Goal: Transaction & Acquisition: Purchase product/service

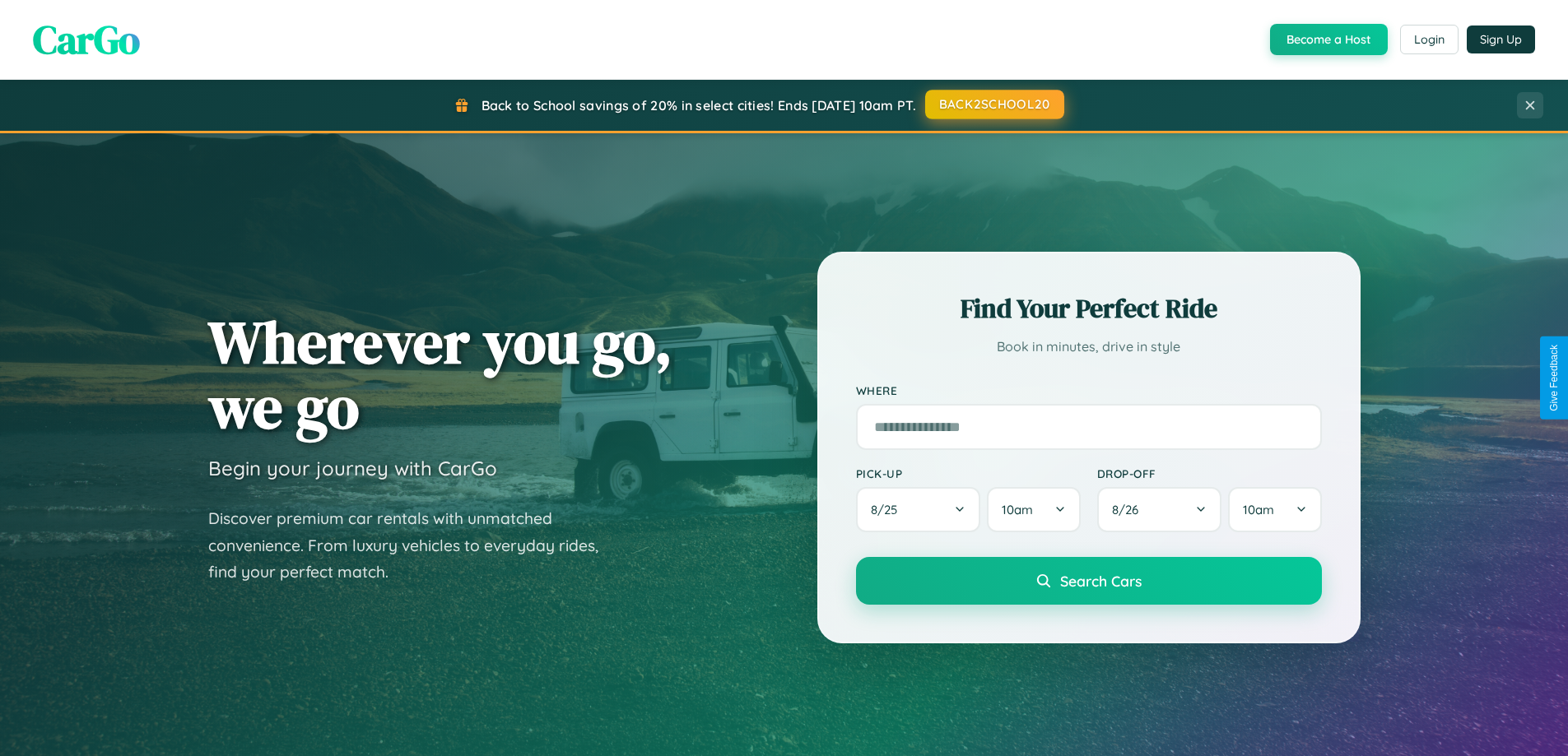
click at [994, 105] on button "BACK2SCHOOL20" at bounding box center [994, 105] width 139 height 29
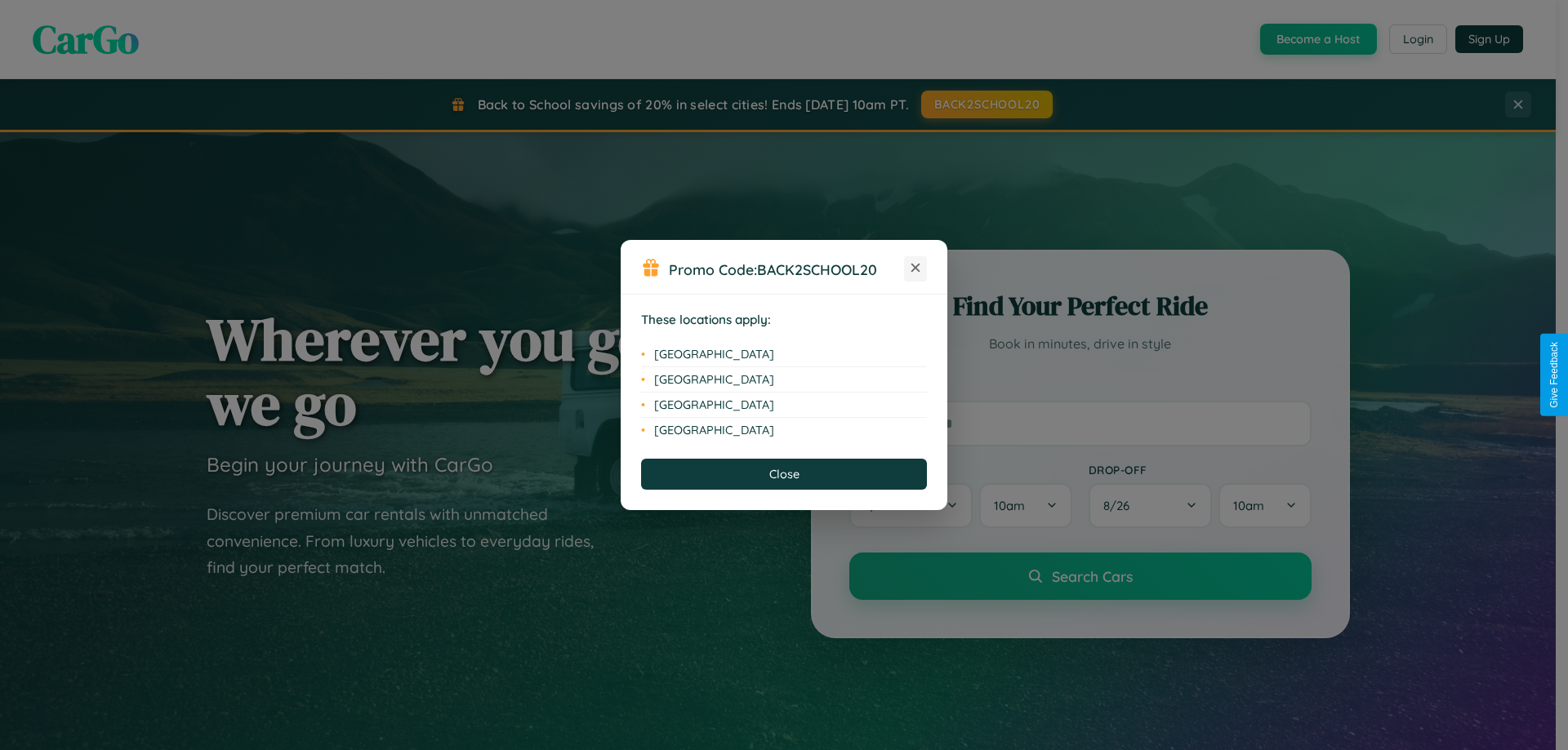
click at [915, 269] on icon at bounding box center [915, 268] width 9 height 9
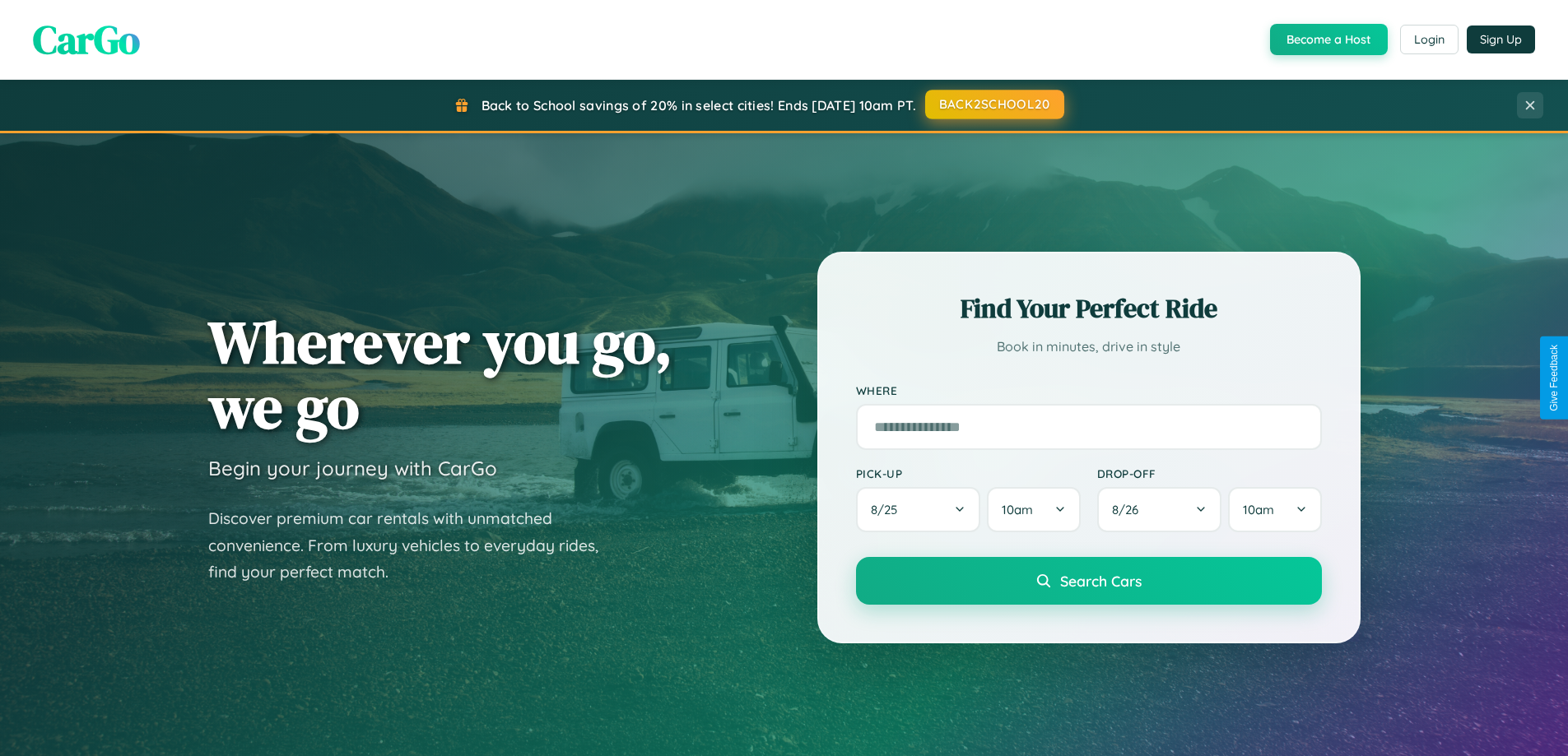
click at [994, 105] on button "BACK2SCHOOL20" at bounding box center [994, 105] width 139 height 29
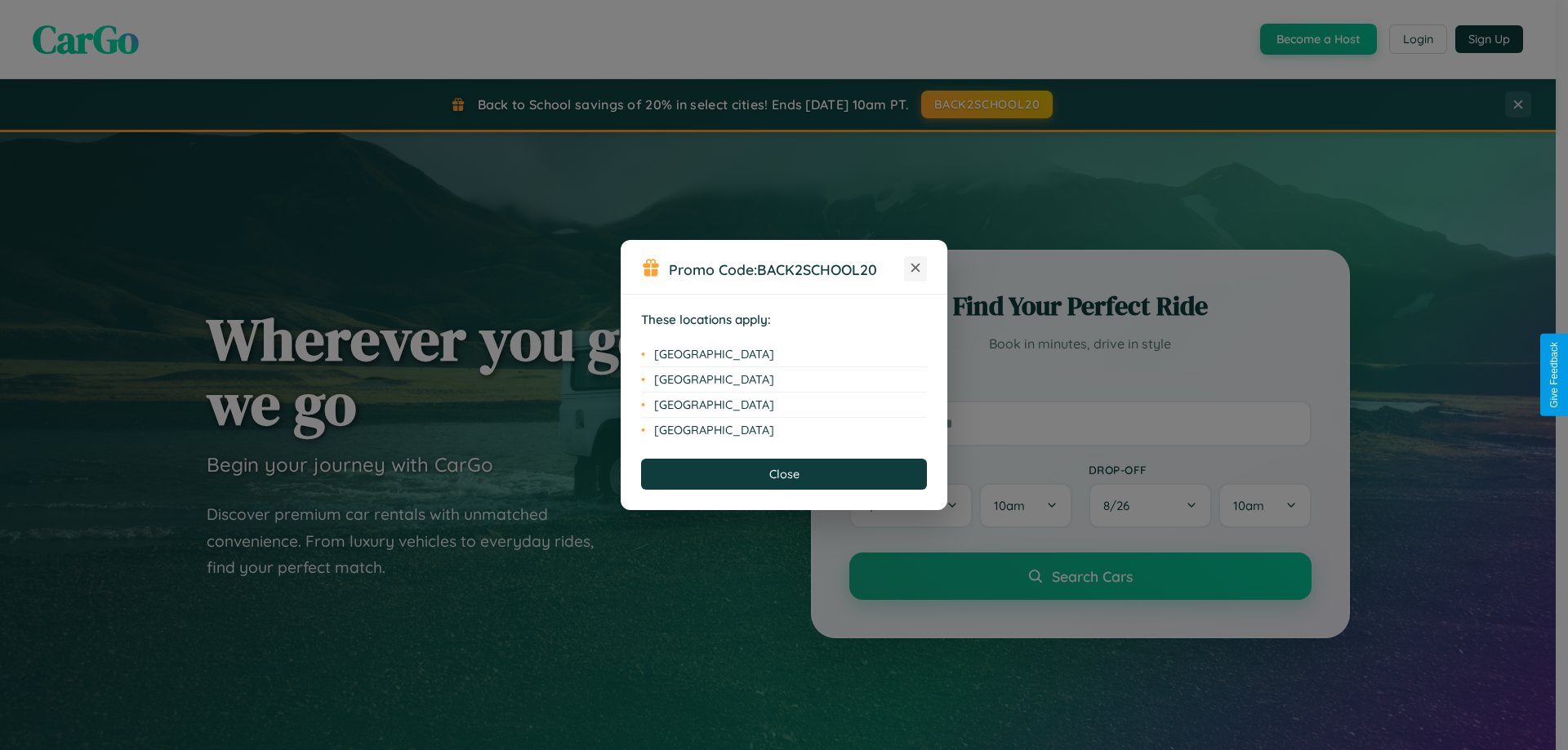
click at [915, 269] on icon at bounding box center [915, 268] width 9 height 9
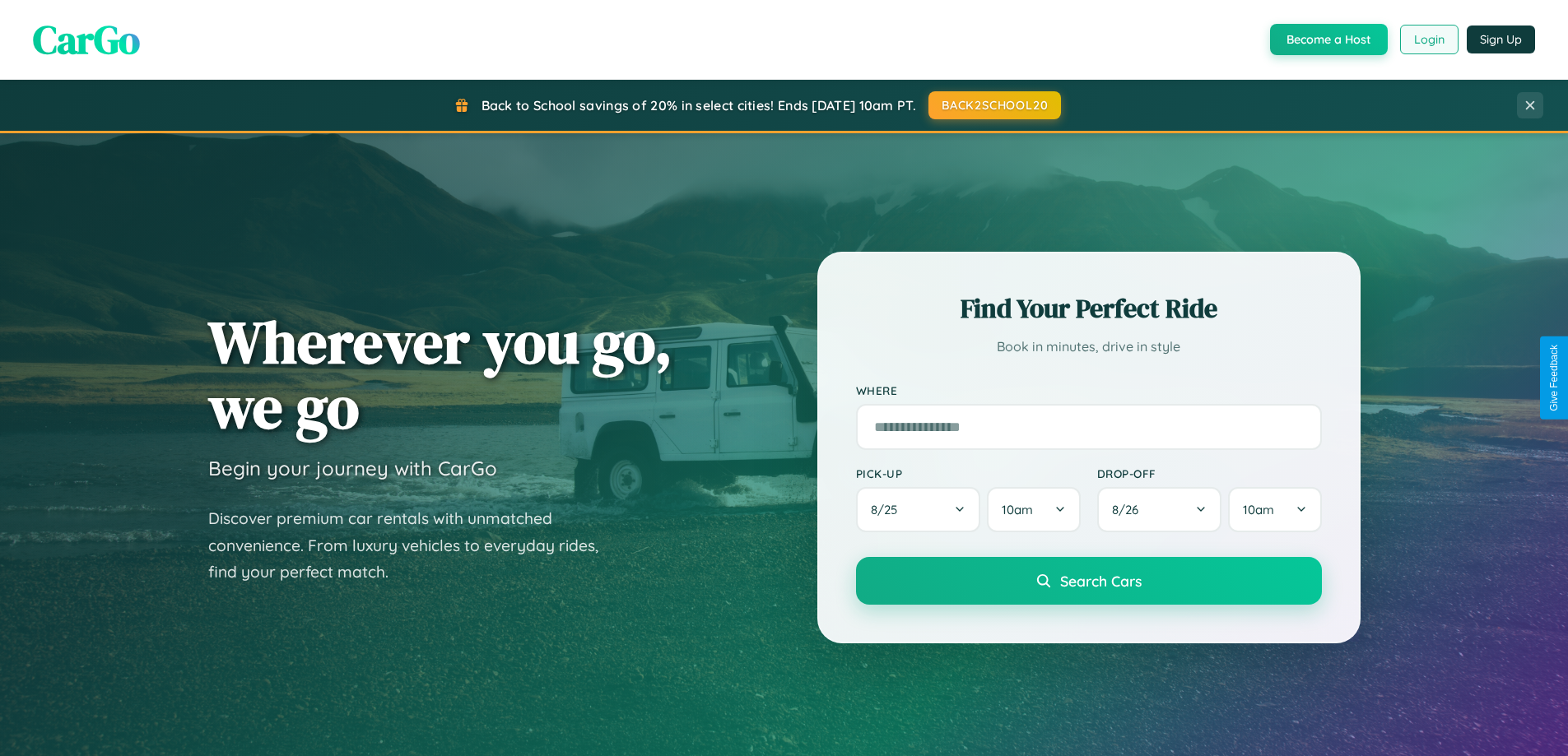
click at [1428, 39] on button "Login" at bounding box center [1429, 39] width 59 height 29
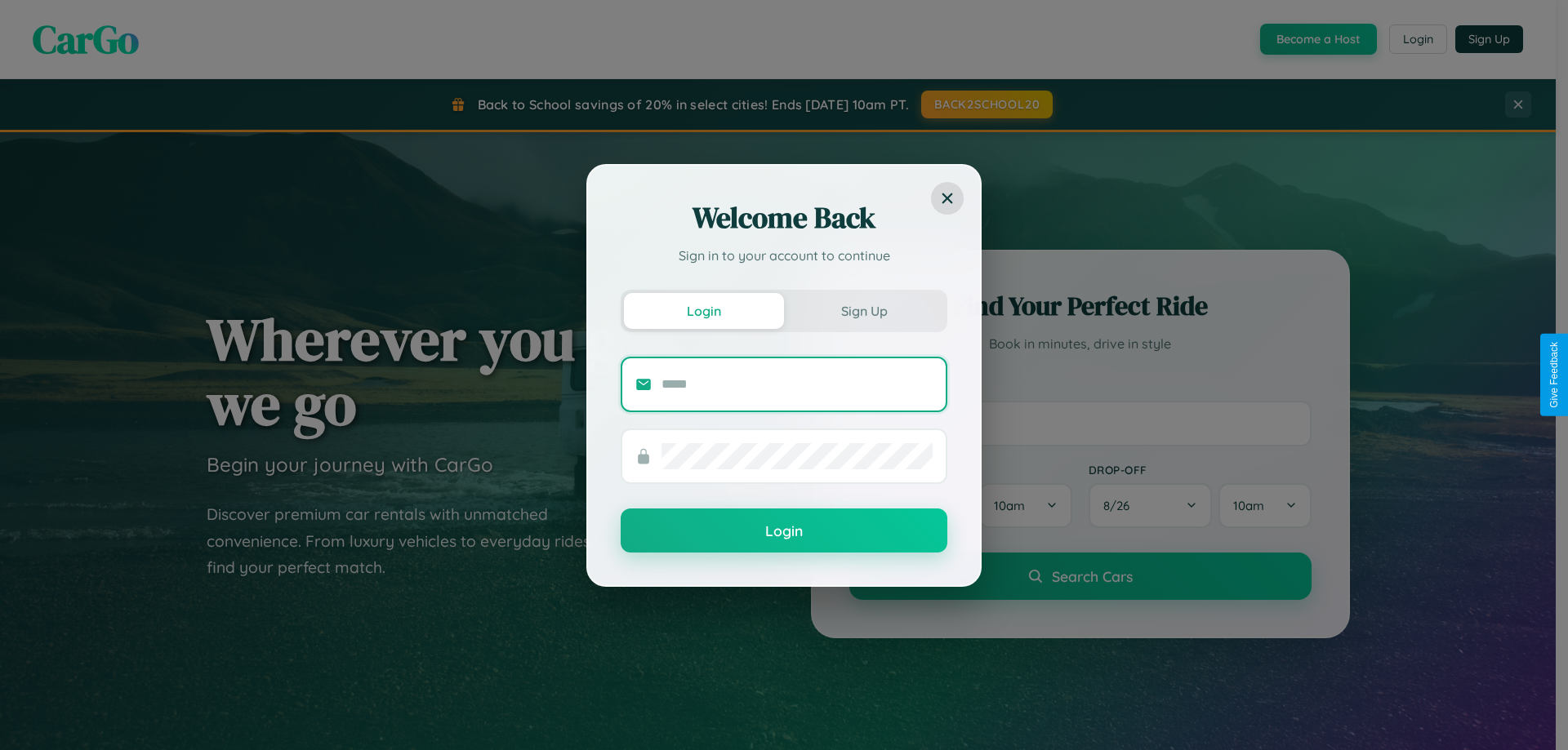
click at [797, 384] on input "text" at bounding box center [796, 384] width 271 height 26
type input "**********"
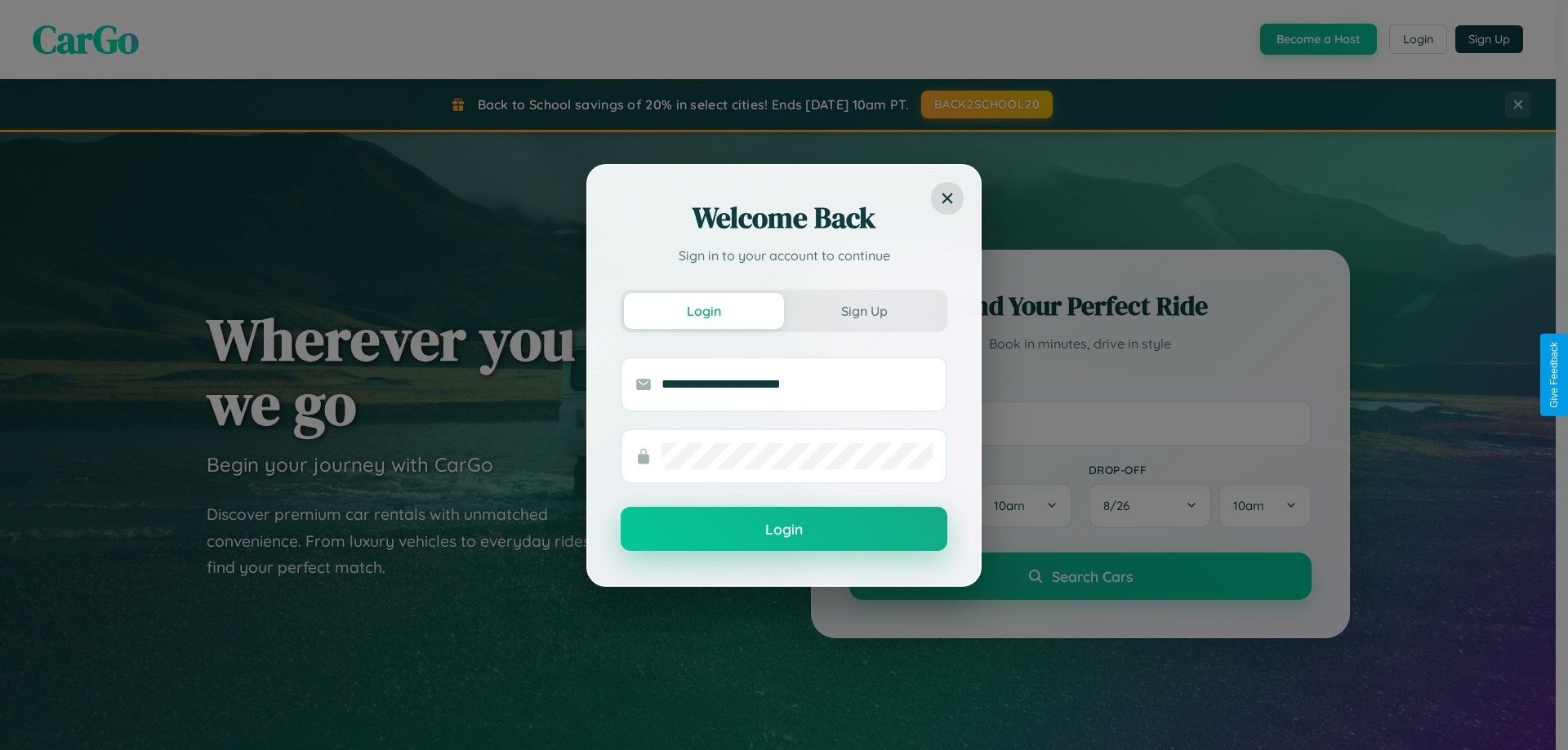
click at [784, 529] on button "Login" at bounding box center [784, 529] width 326 height 44
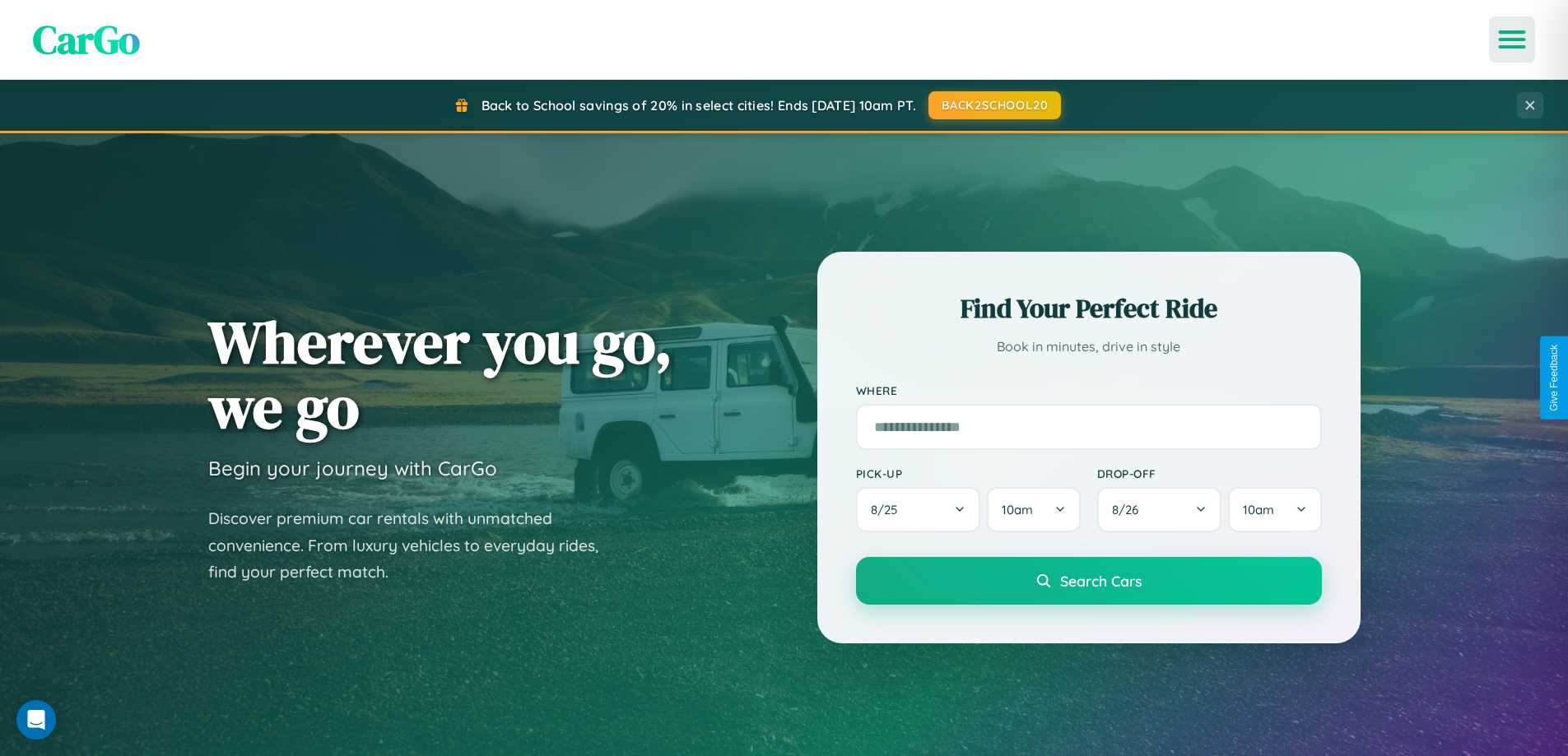
click at [1512, 39] on icon "Open menu" at bounding box center [1513, 39] width 24 height 15
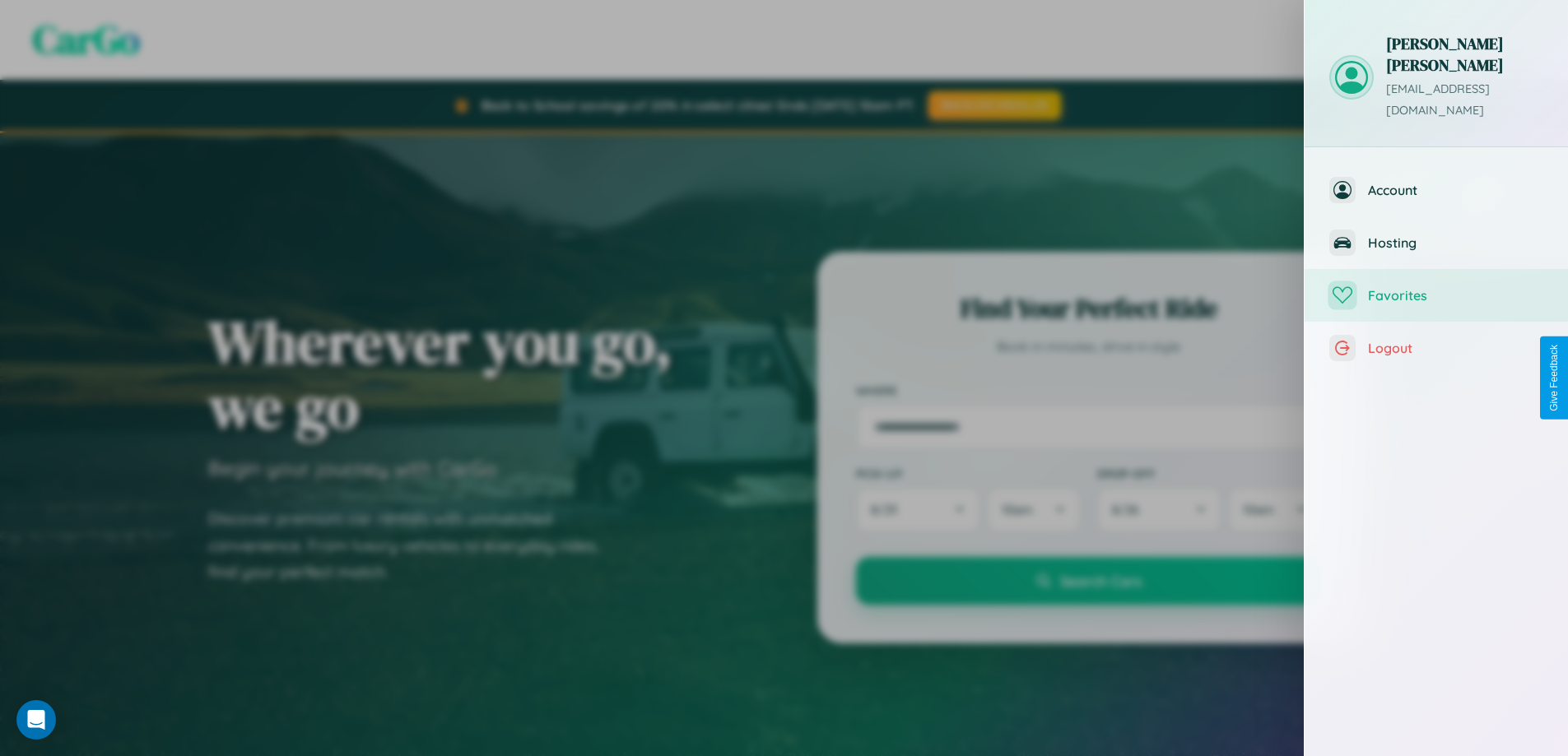
click at [1437, 288] on span "Favorites" at bounding box center [1455, 296] width 176 height 17
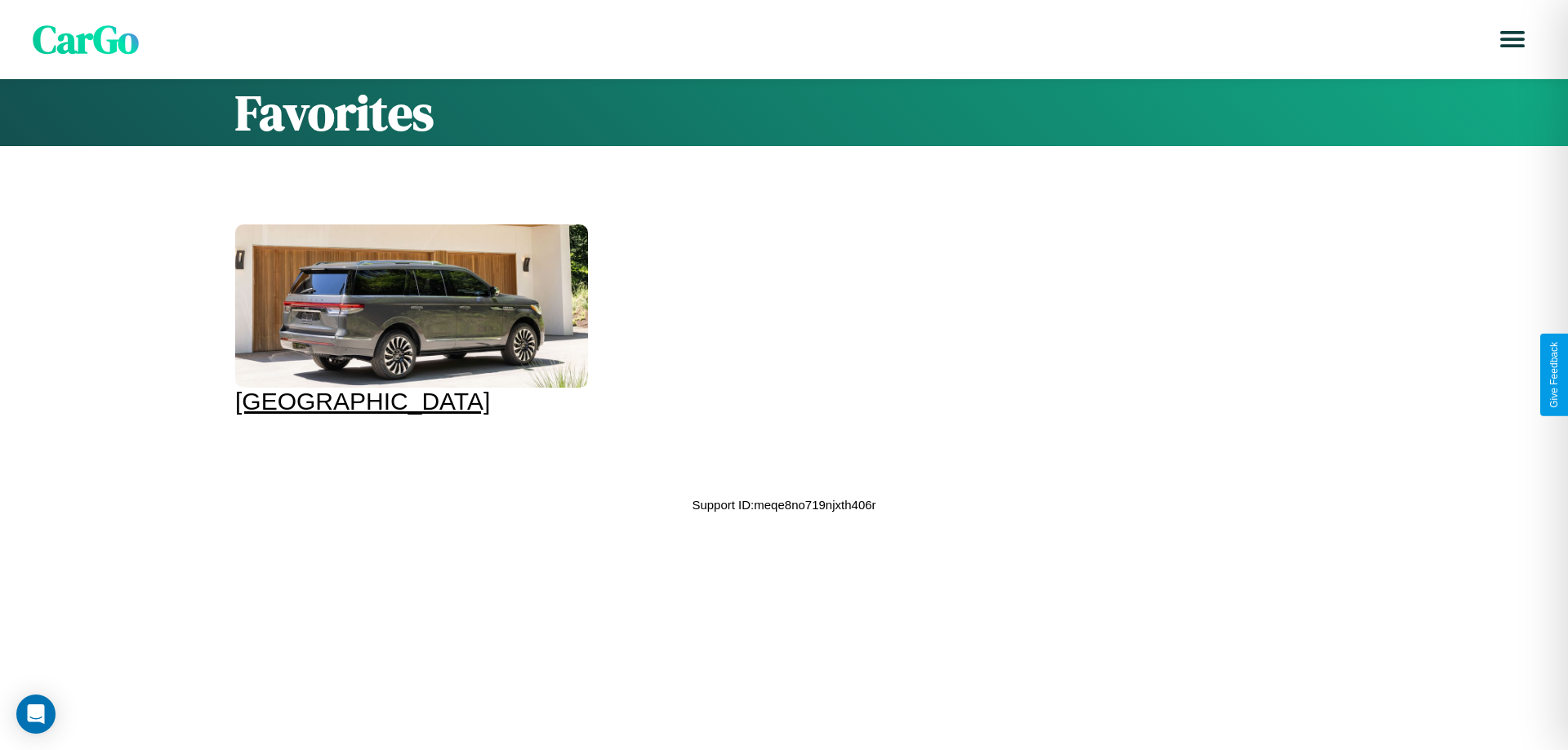
click at [409, 320] on div at bounding box center [411, 305] width 353 height 163
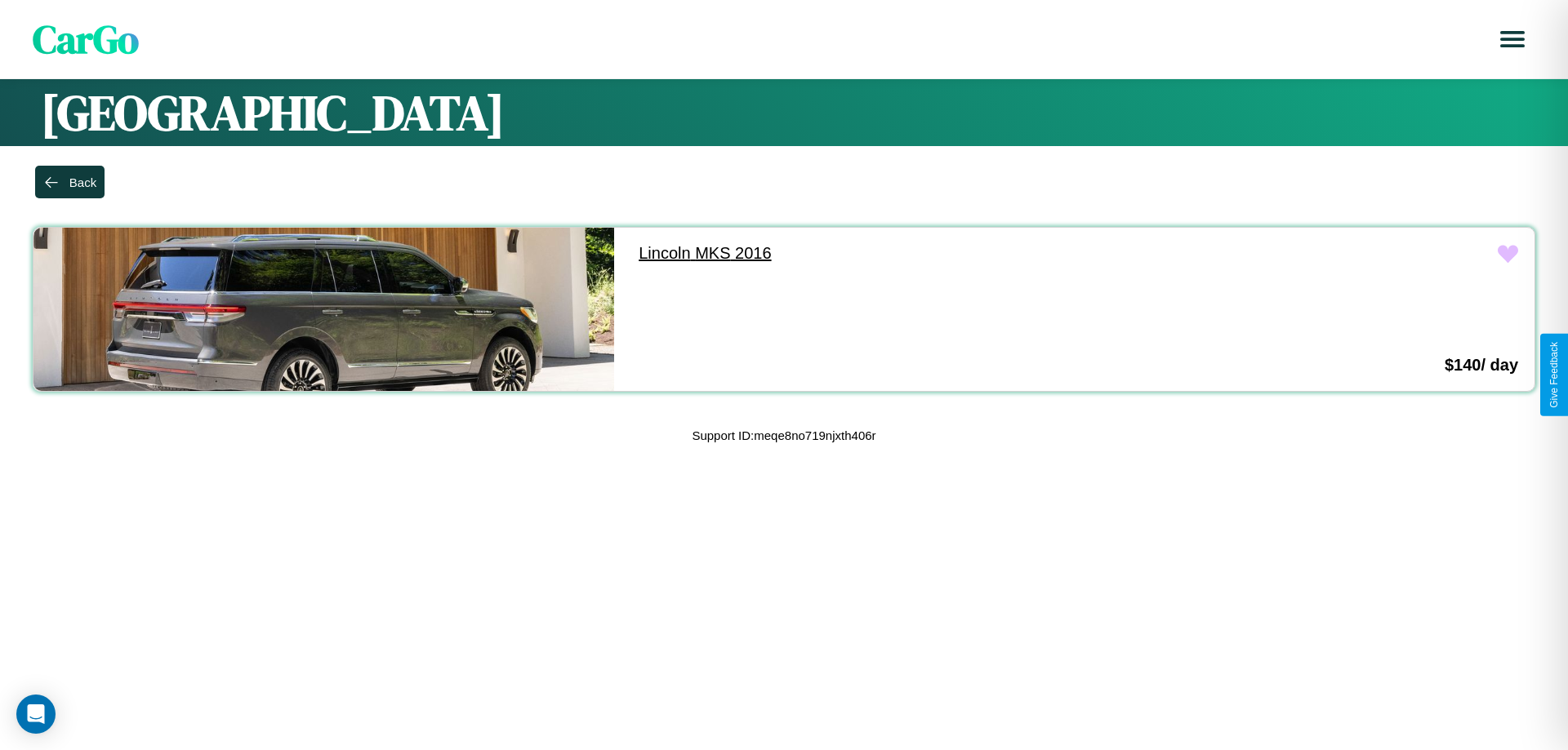
click at [904, 253] on link "Lincoln MKS 2016" at bounding box center [912, 253] width 581 height 51
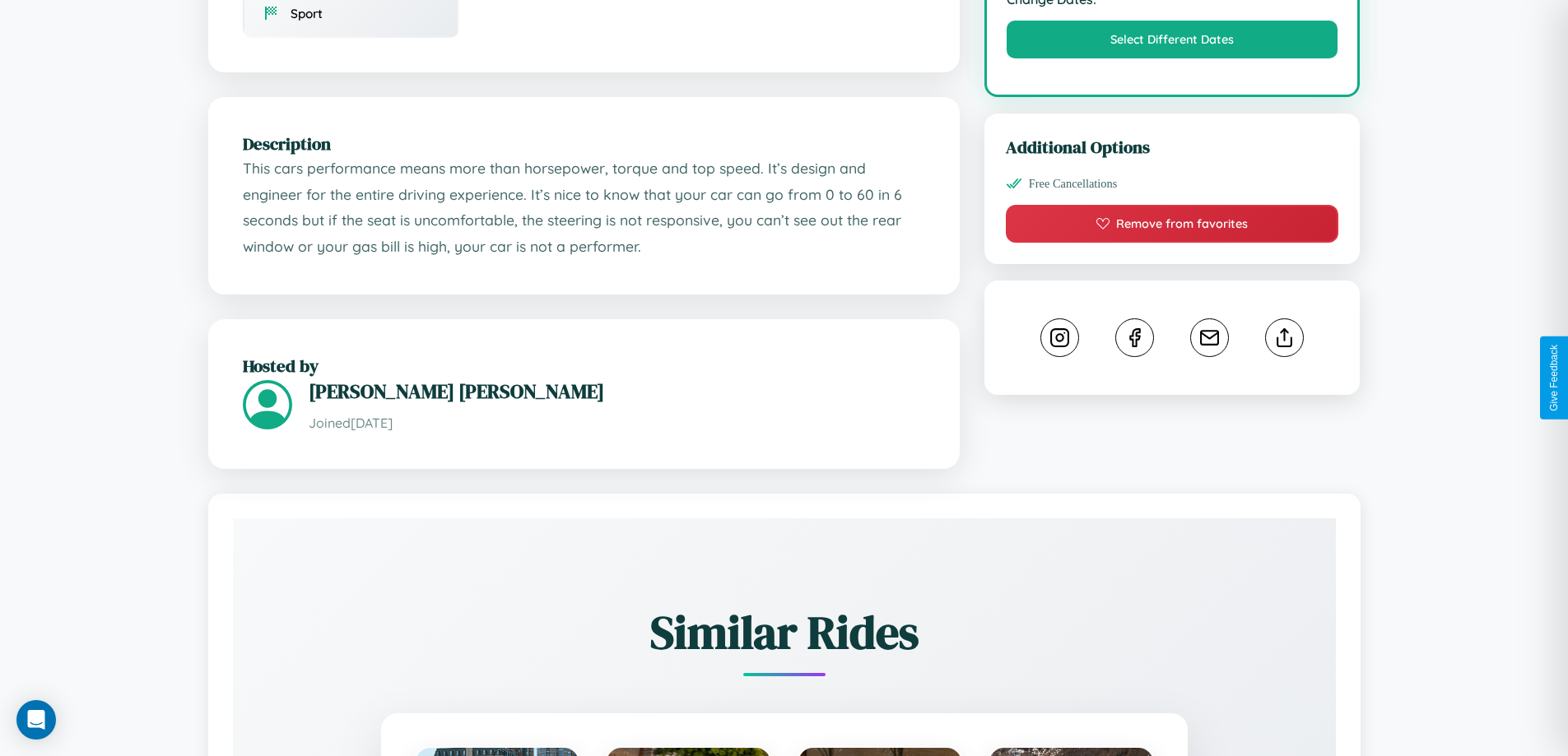
scroll to position [557, 0]
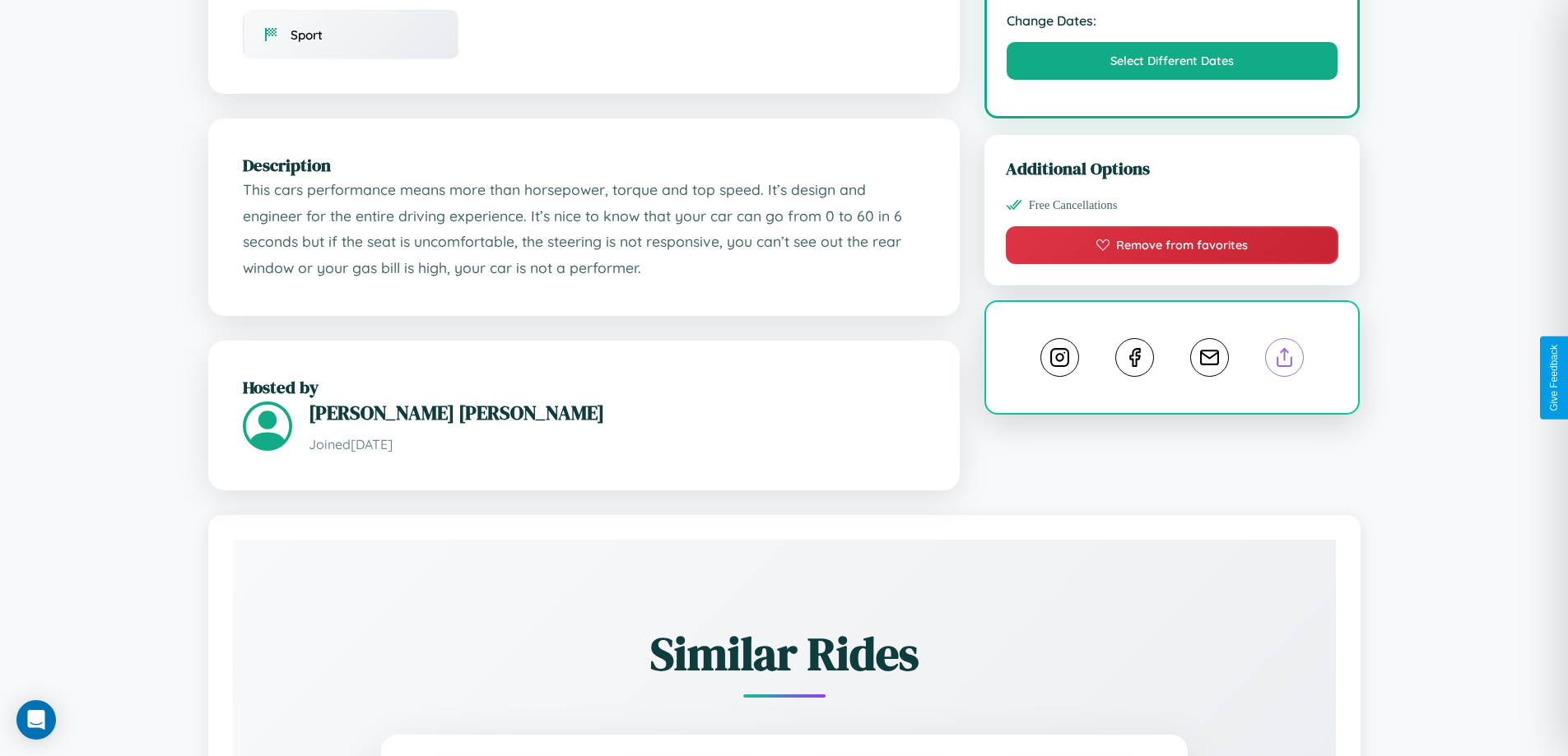
click at [1285, 360] on line at bounding box center [1285, 355] width 0 height 12
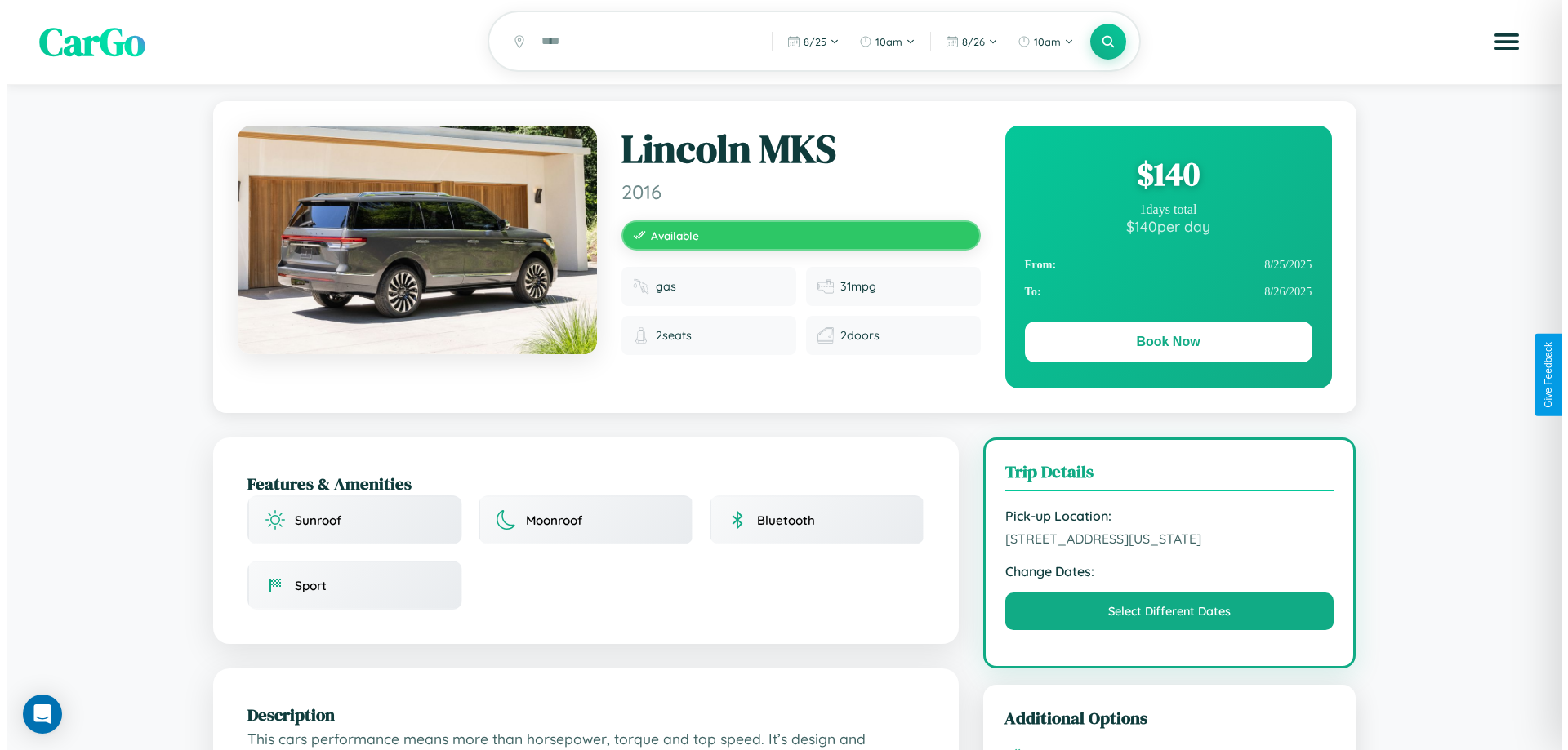
scroll to position [0, 0]
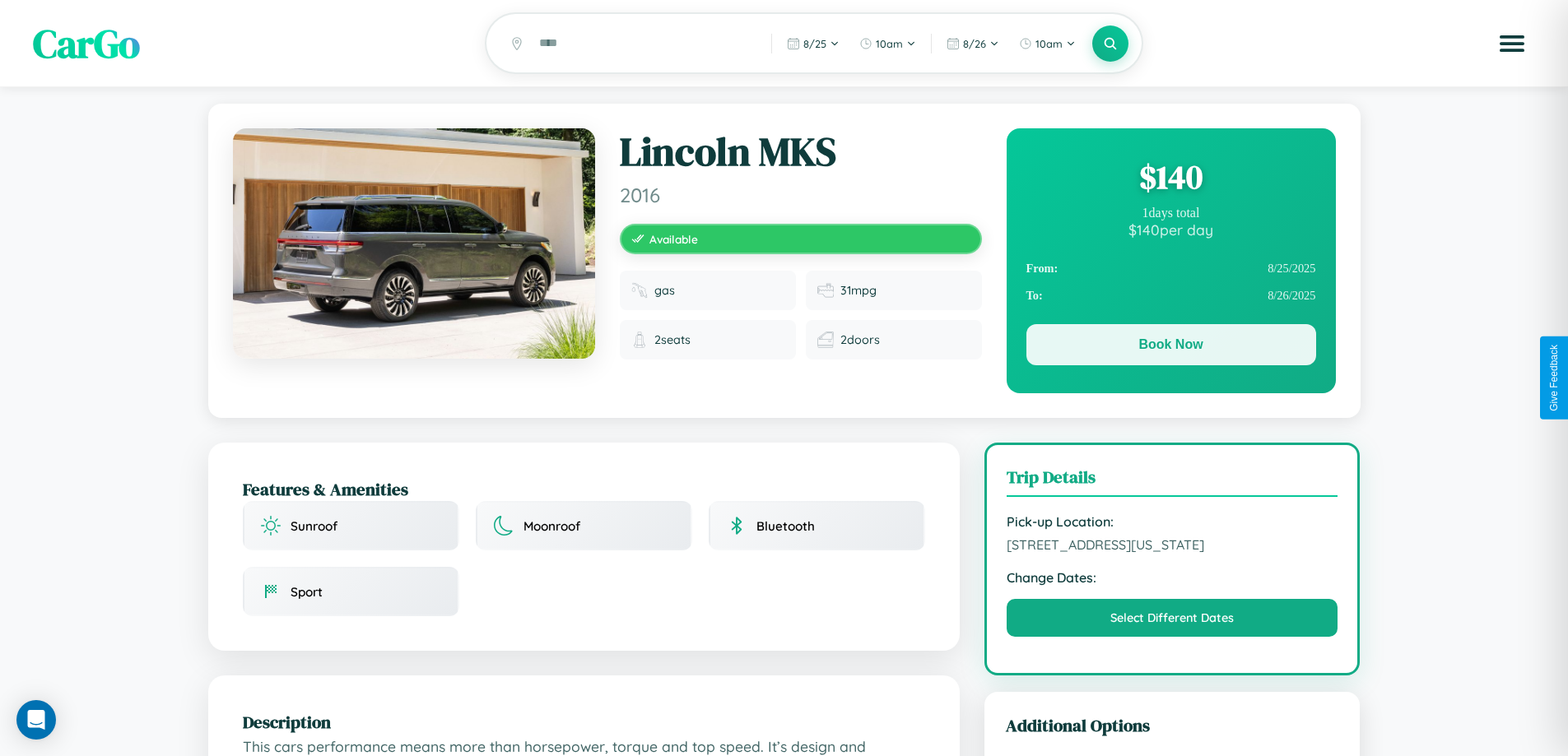
click at [1171, 347] on button "Book Now" at bounding box center [1171, 344] width 290 height 41
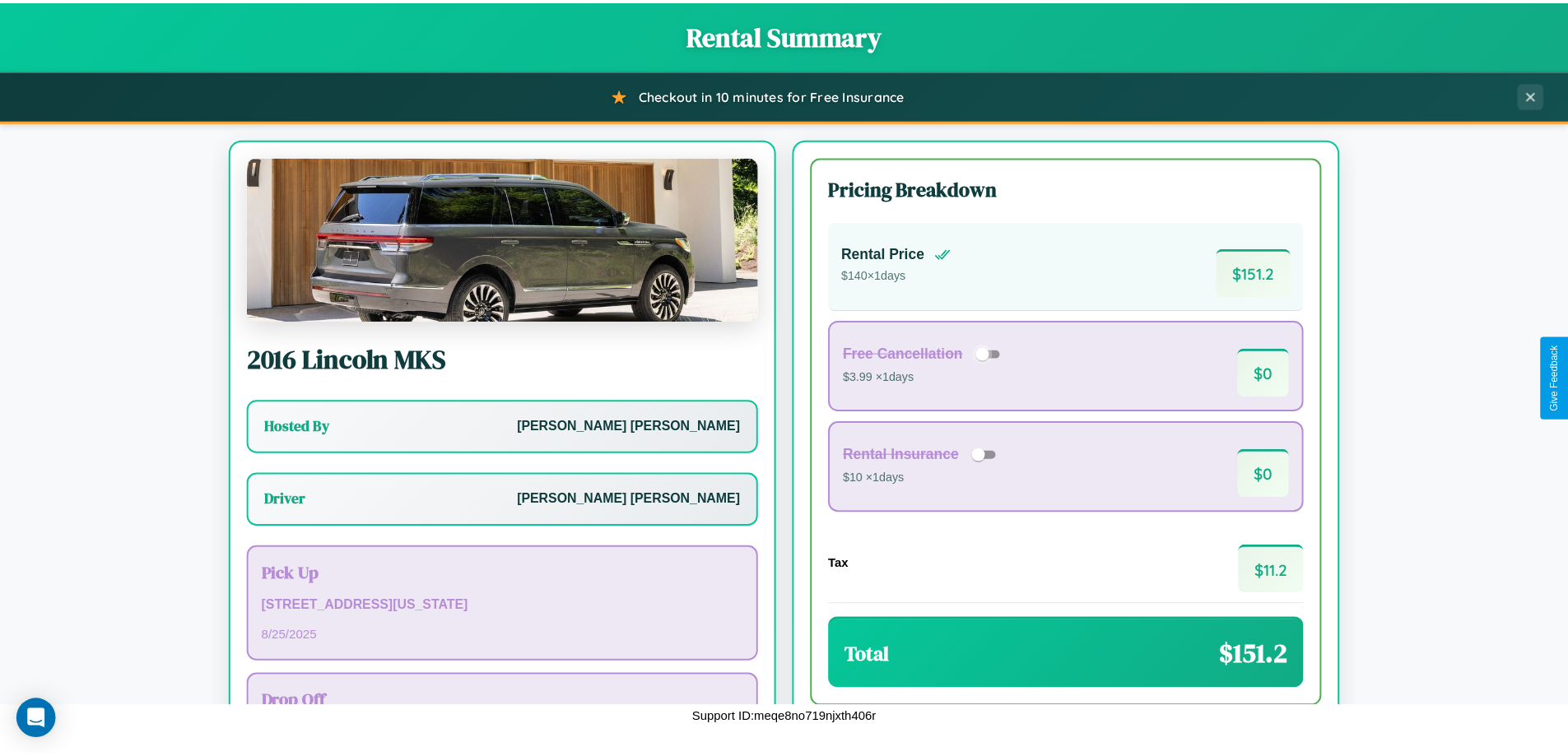
scroll to position [118, 0]
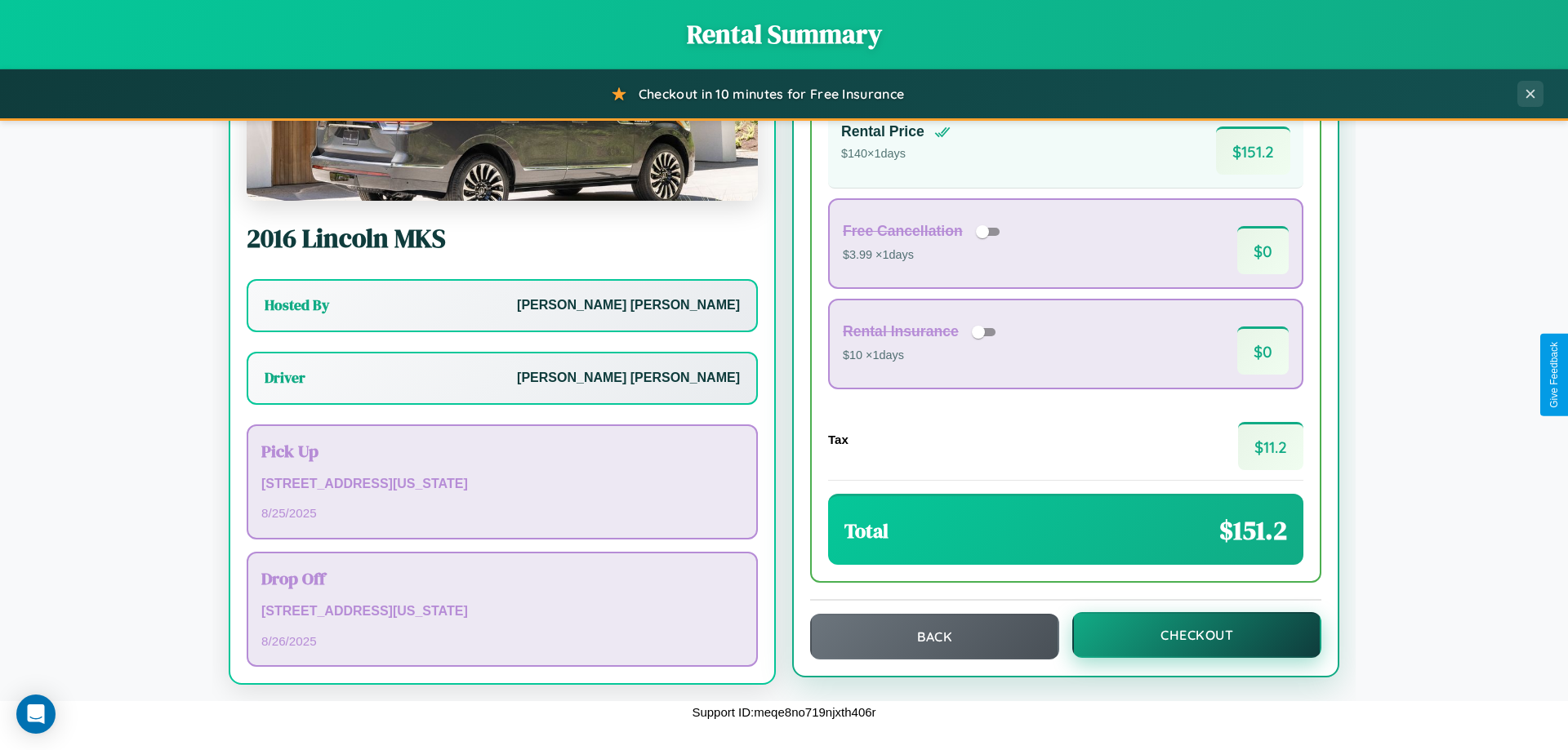
click at [1185, 635] on button "Checkout" at bounding box center [1196, 635] width 249 height 46
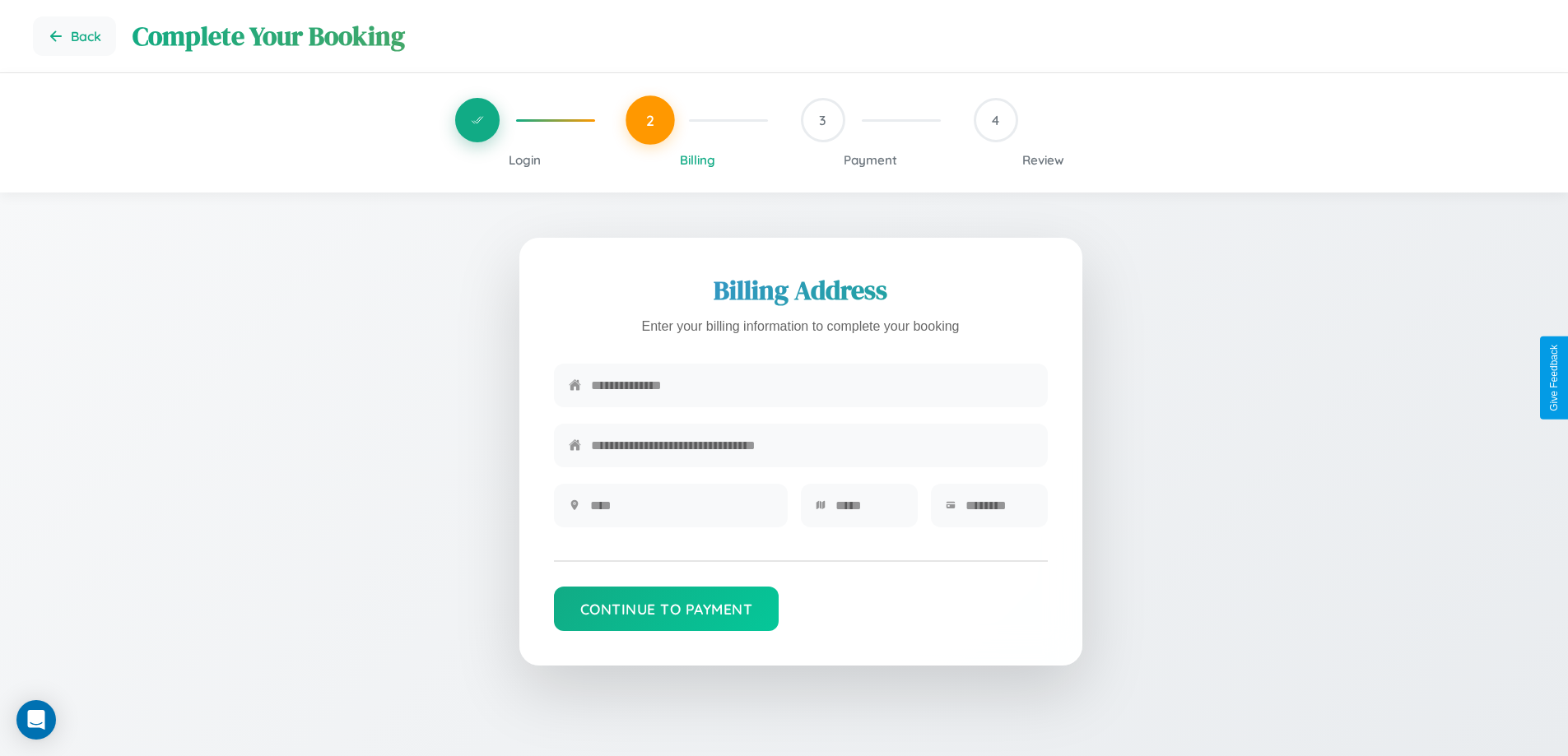
click at [812, 386] on input "text" at bounding box center [812, 386] width 442 height 40
type input "**********"
click at [681, 511] on input "text" at bounding box center [681, 505] width 183 height 40
type input "********"
click at [869, 511] on input "text" at bounding box center [869, 505] width 67 height 40
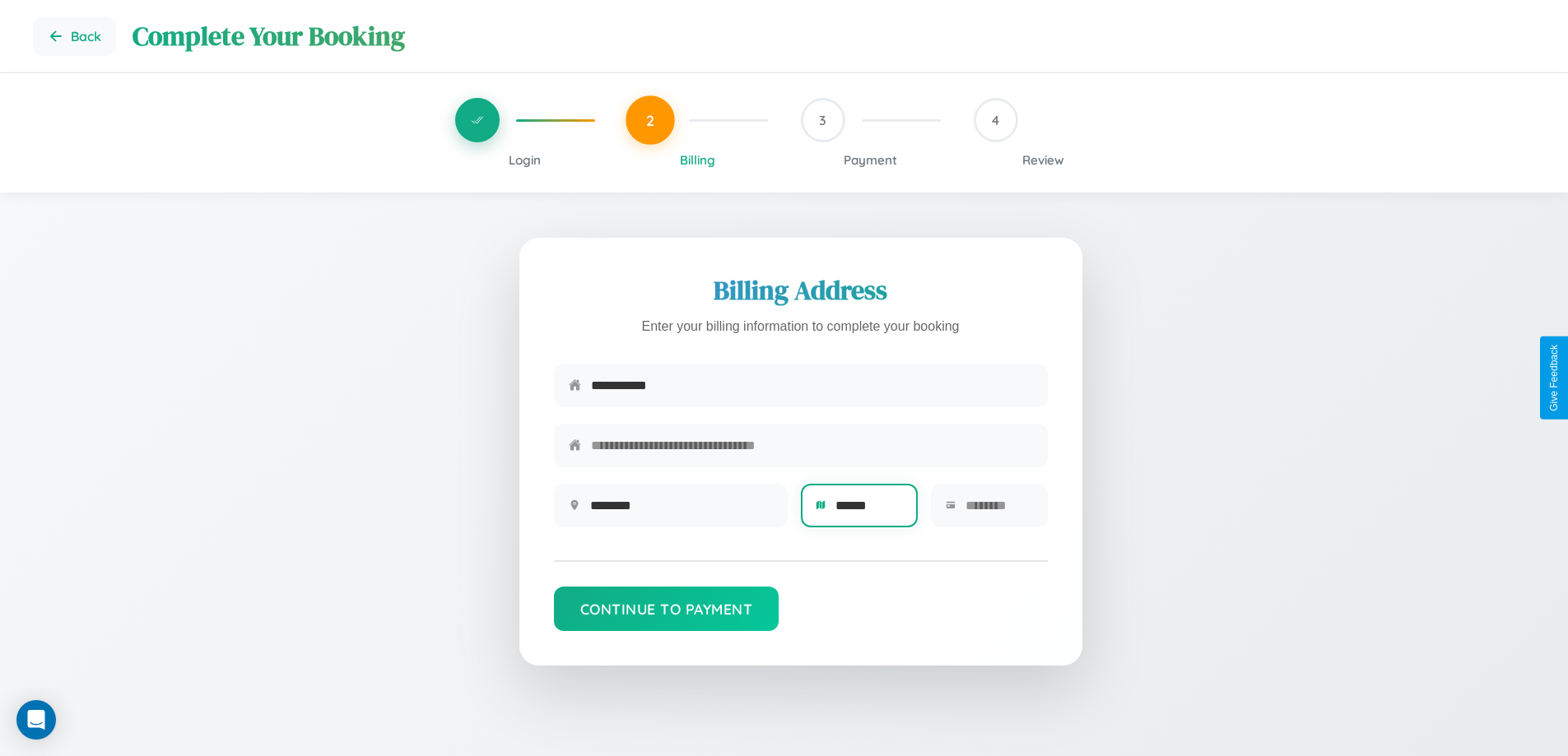
type input "******"
click at [998, 511] on input "text" at bounding box center [999, 505] width 67 height 40
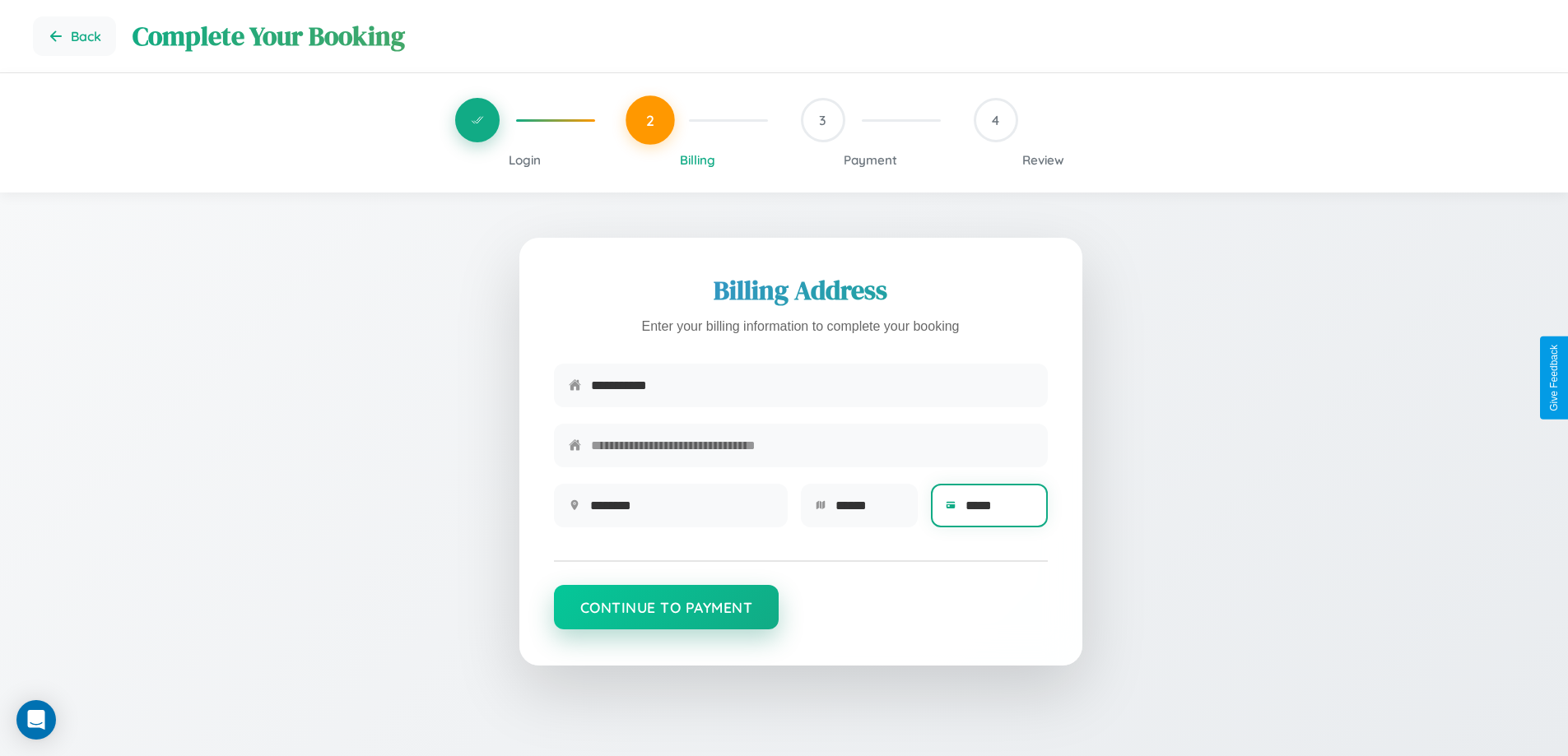
type input "*****"
click at [666, 615] on button "Continue to Payment" at bounding box center [666, 607] width 225 height 44
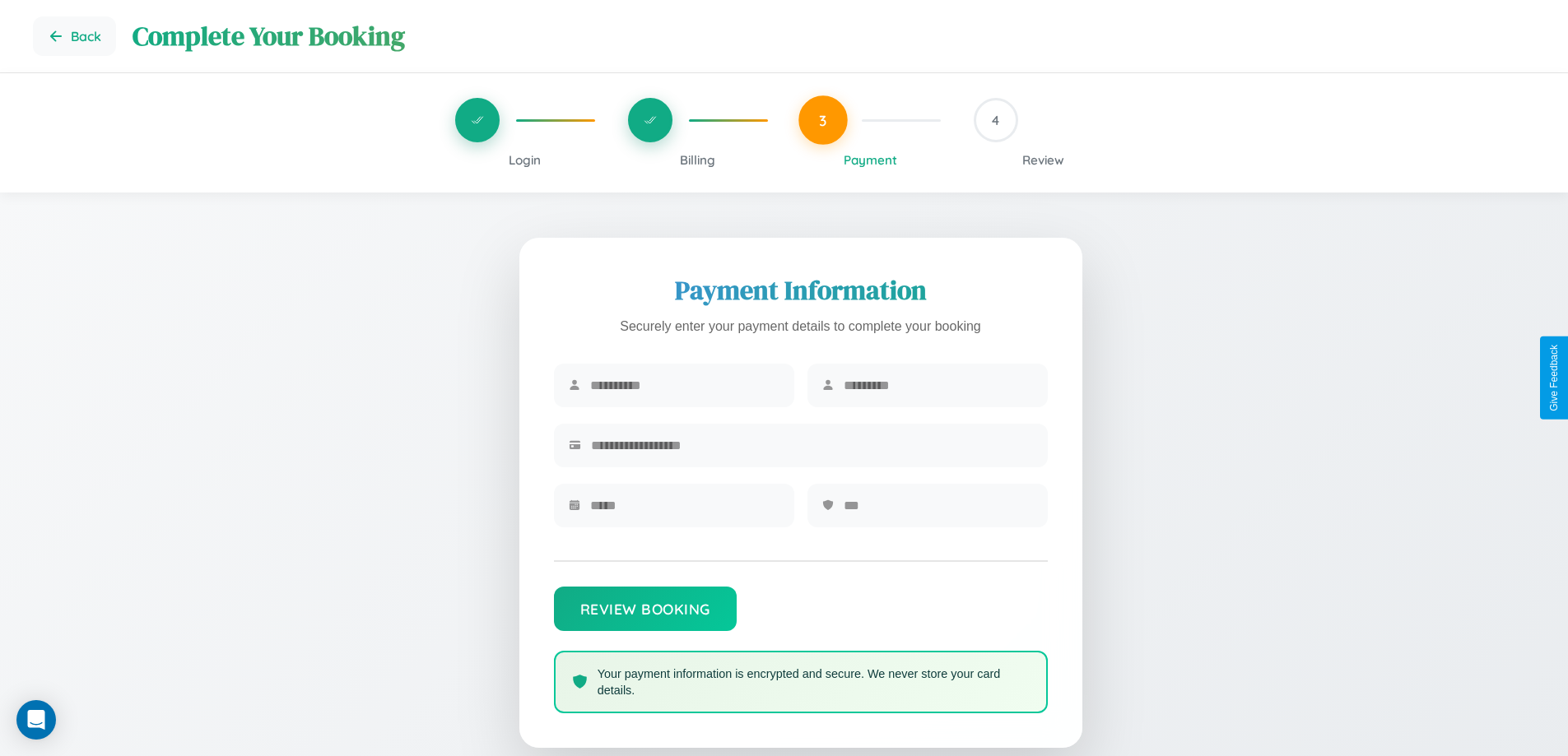
click at [684, 386] on input "text" at bounding box center [685, 386] width 189 height 40
type input "******"
click at [937, 386] on input "text" at bounding box center [938, 386] width 189 height 40
type input "******"
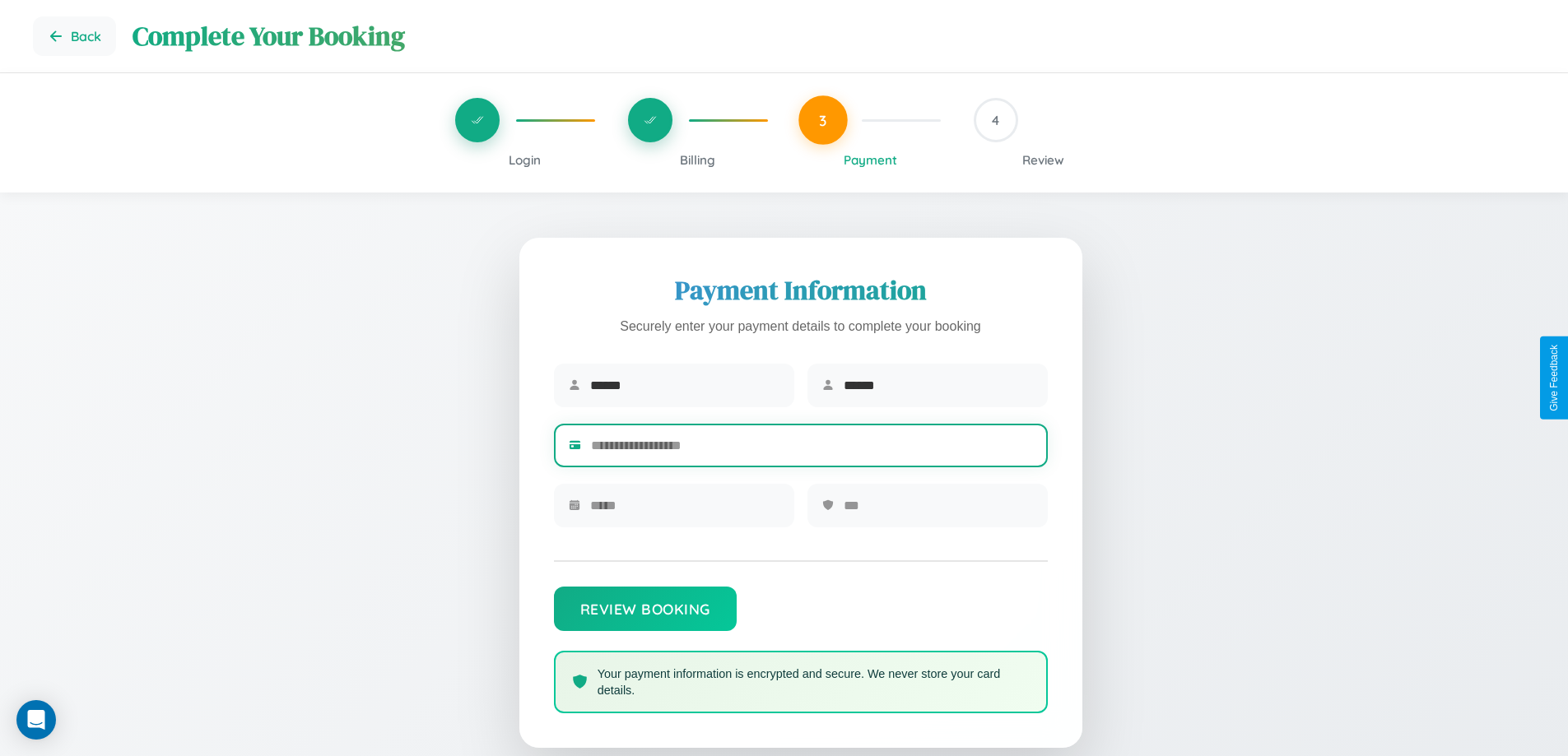
click at [812, 448] on input "text" at bounding box center [812, 446] width 442 height 40
type input "**********"
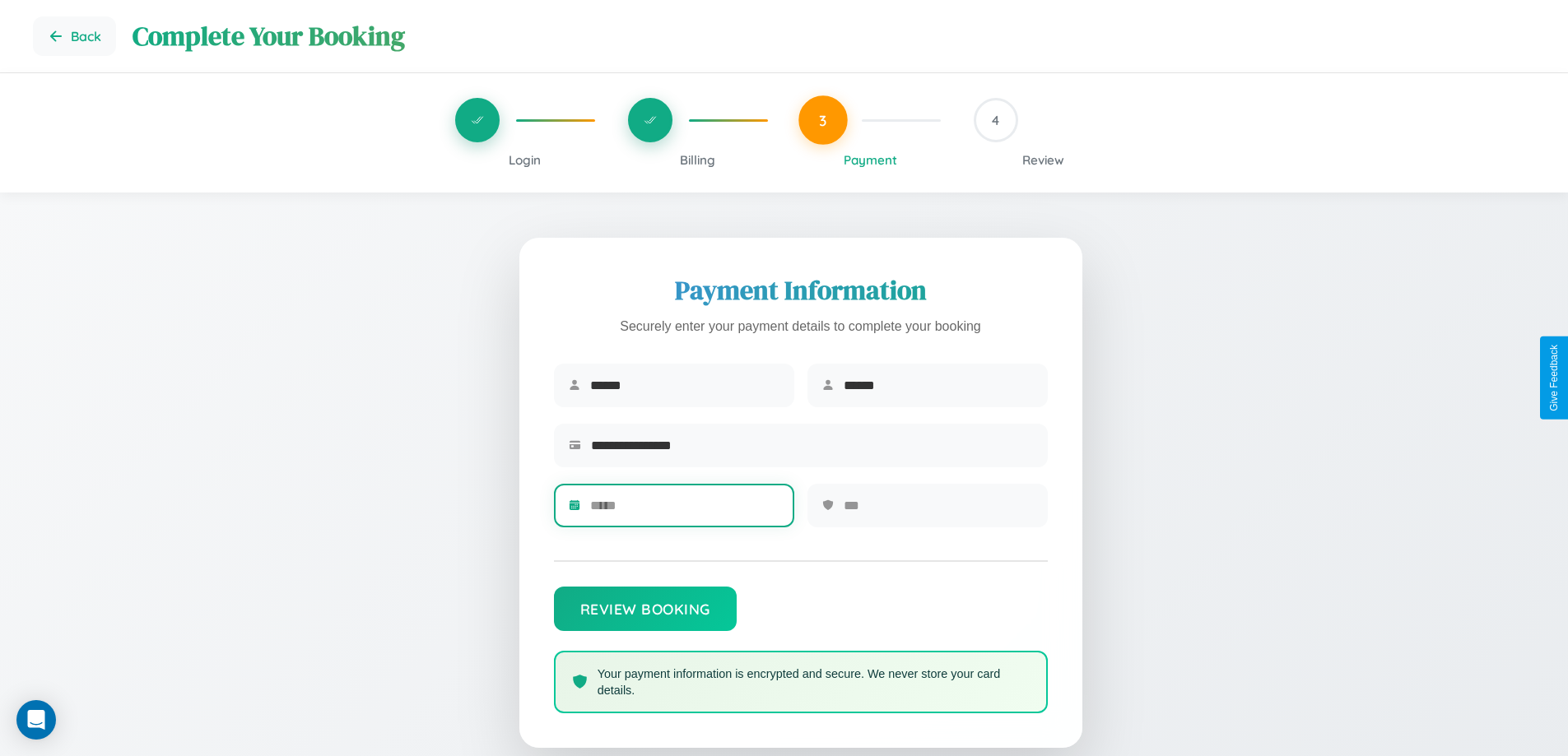
click at [684, 511] on input "text" at bounding box center [685, 505] width 189 height 40
type input "*****"
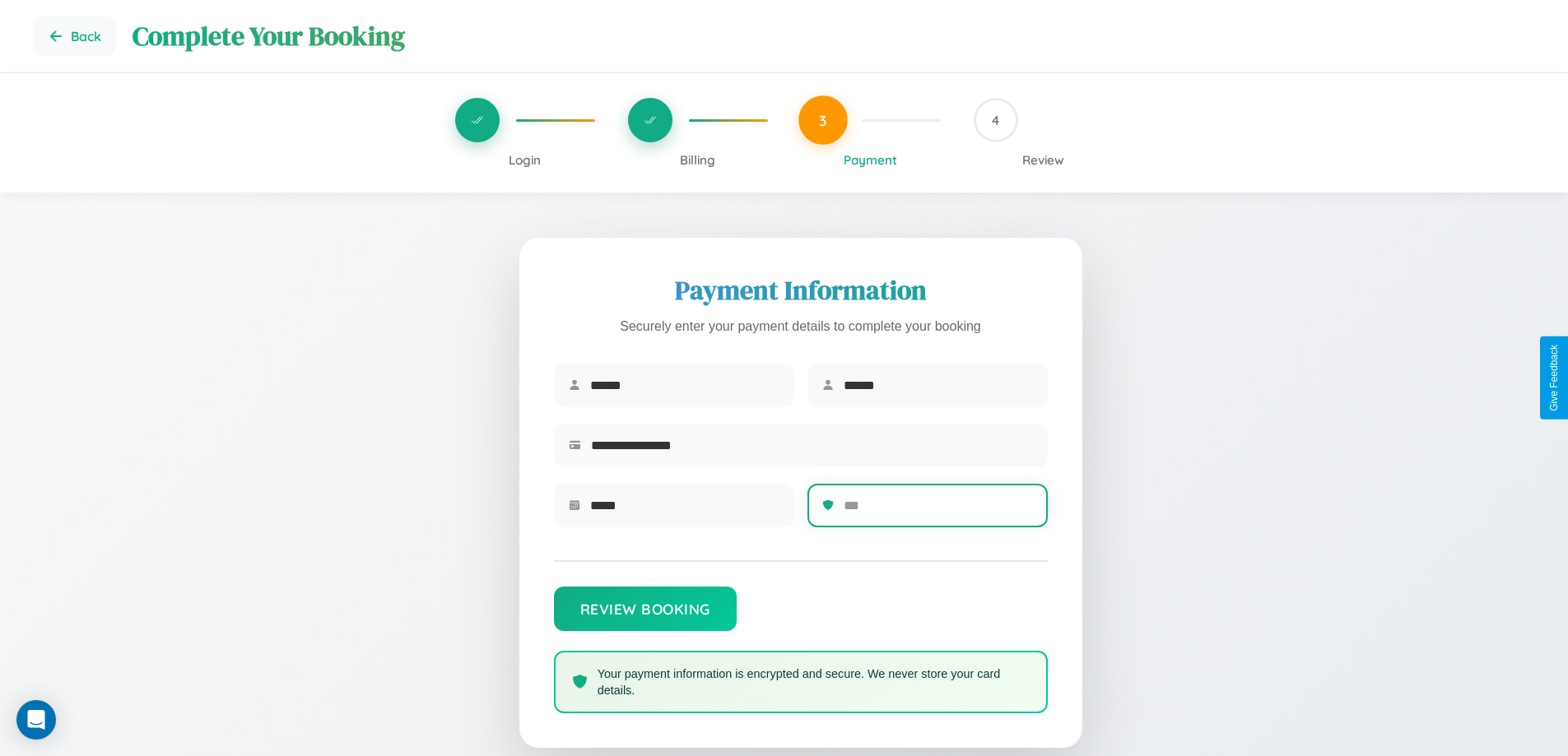
click at [937, 511] on input "text" at bounding box center [938, 505] width 189 height 40
type input "***"
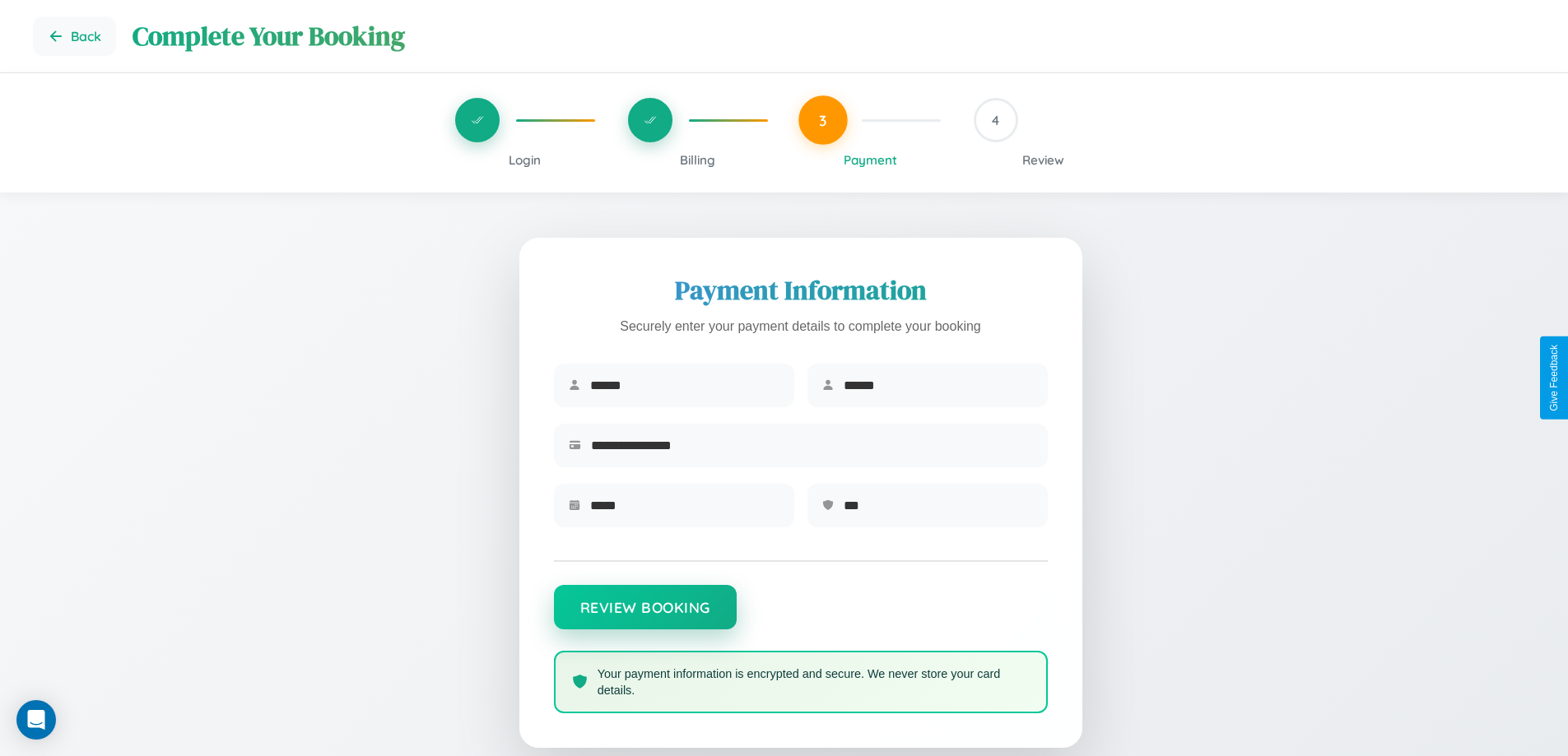
click at [644, 615] on button "Review Booking" at bounding box center [645, 607] width 183 height 44
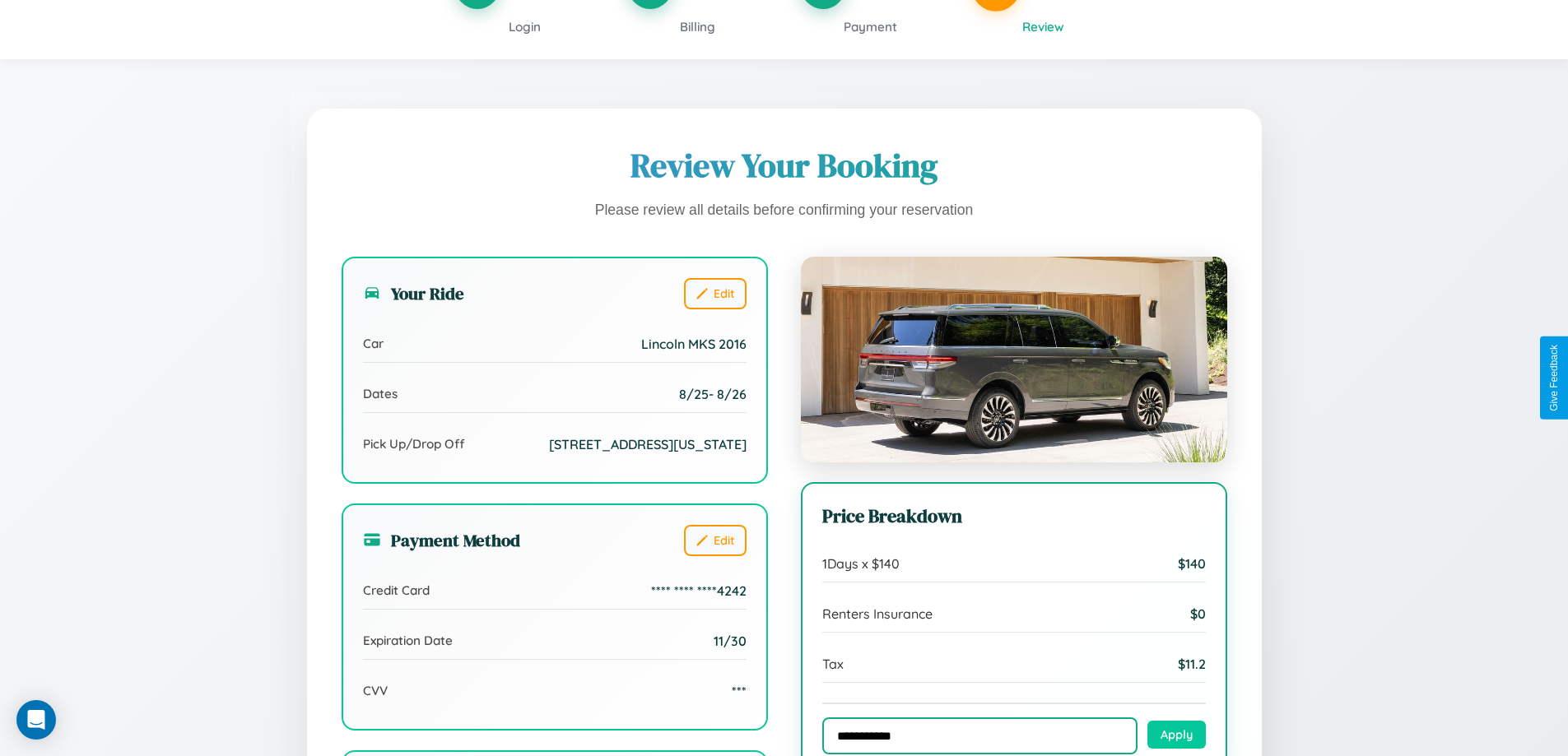
type input "**********"
click at [1176, 737] on button "Apply" at bounding box center [1176, 735] width 59 height 28
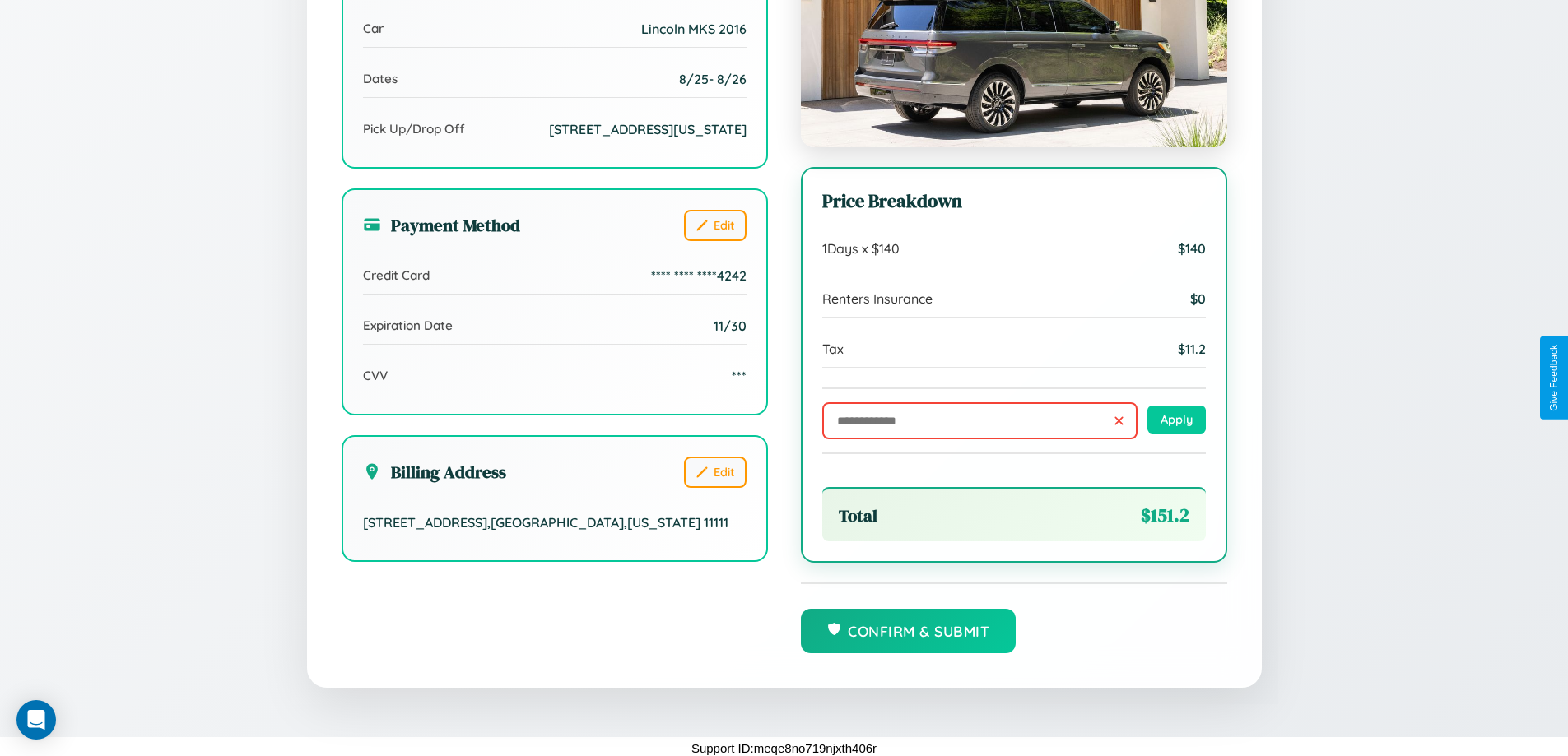
scroll to position [453, 0]
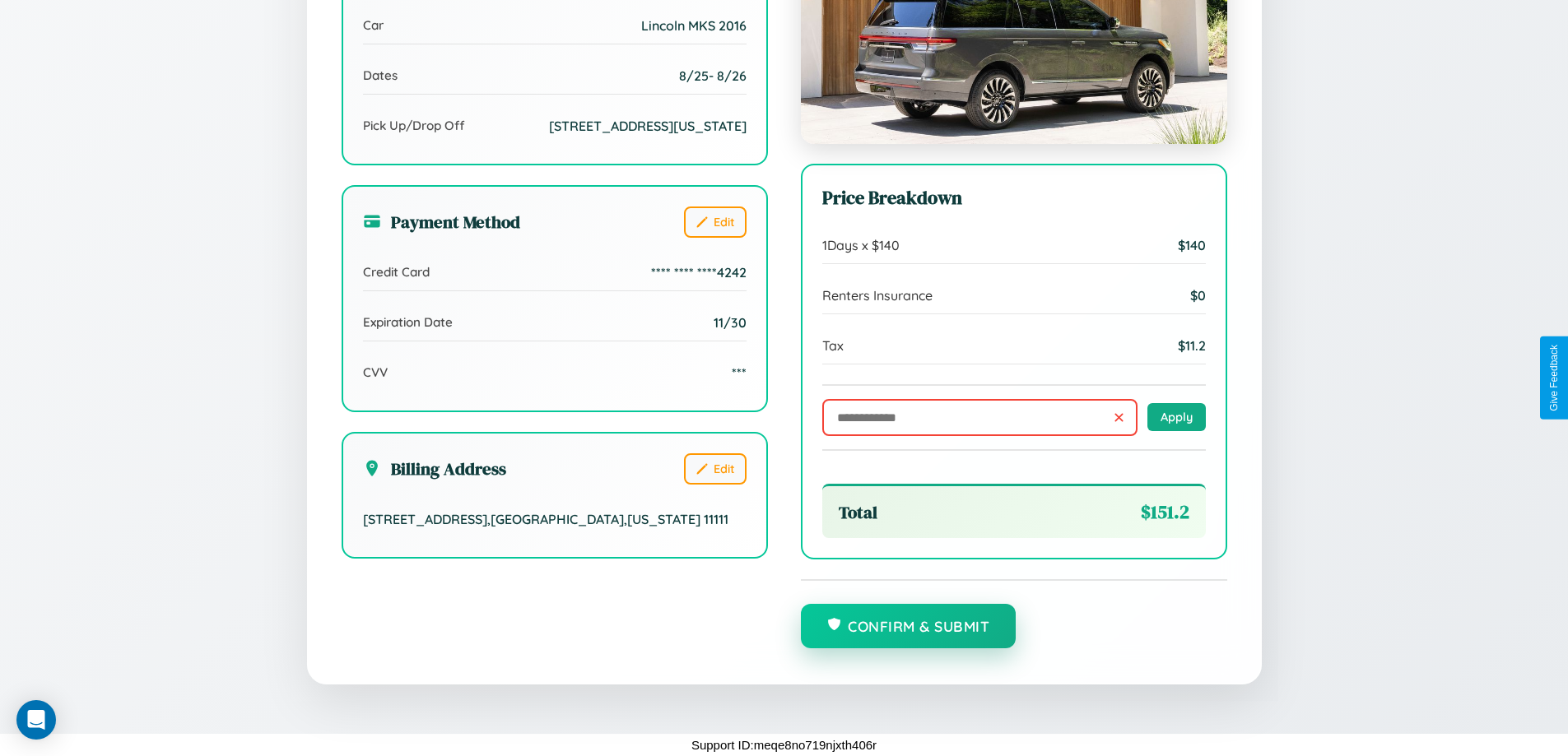
click at [908, 626] on button "Confirm & Submit" at bounding box center [908, 626] width 216 height 44
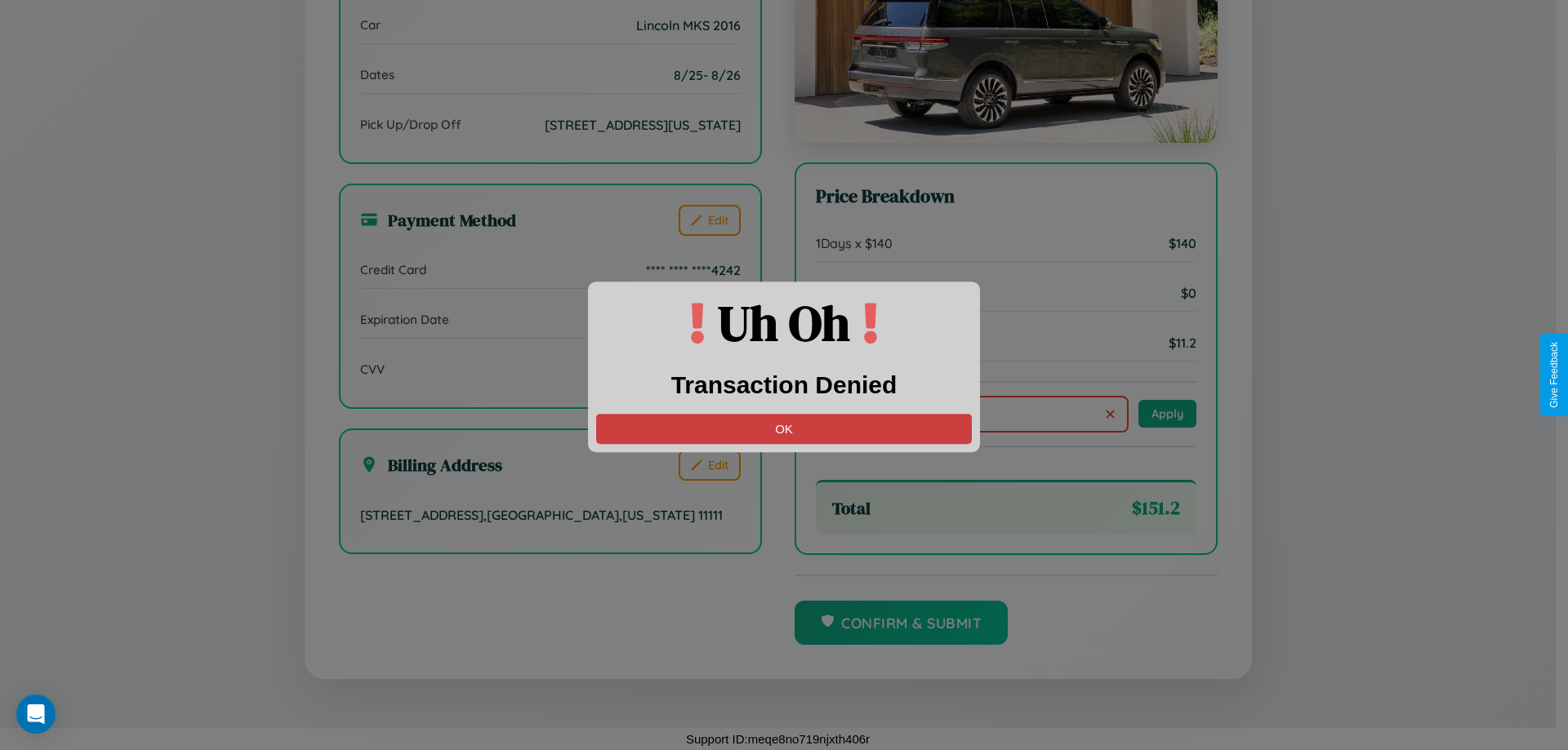
click at [784, 428] on button "OK" at bounding box center [784, 428] width 376 height 30
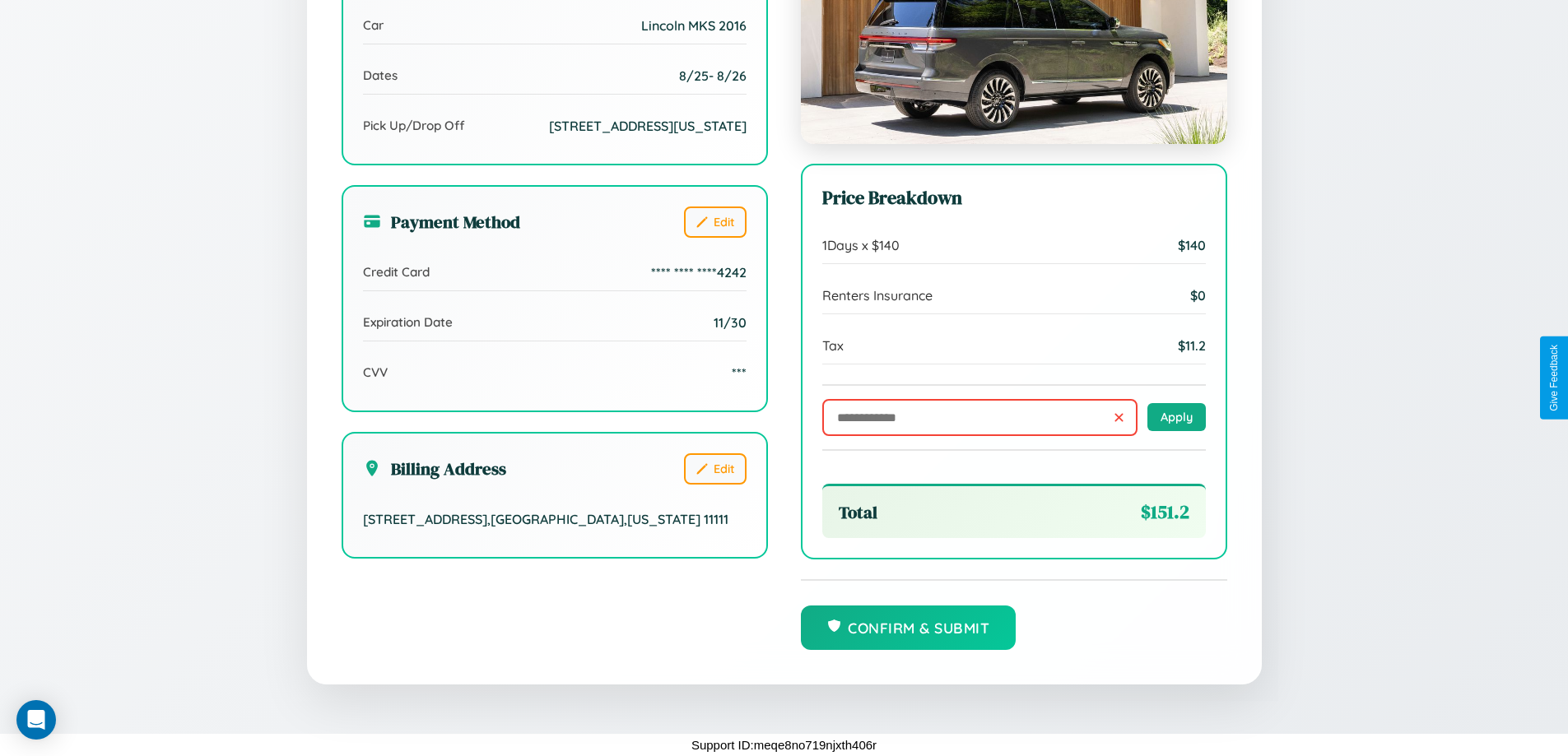
scroll to position [0, 0]
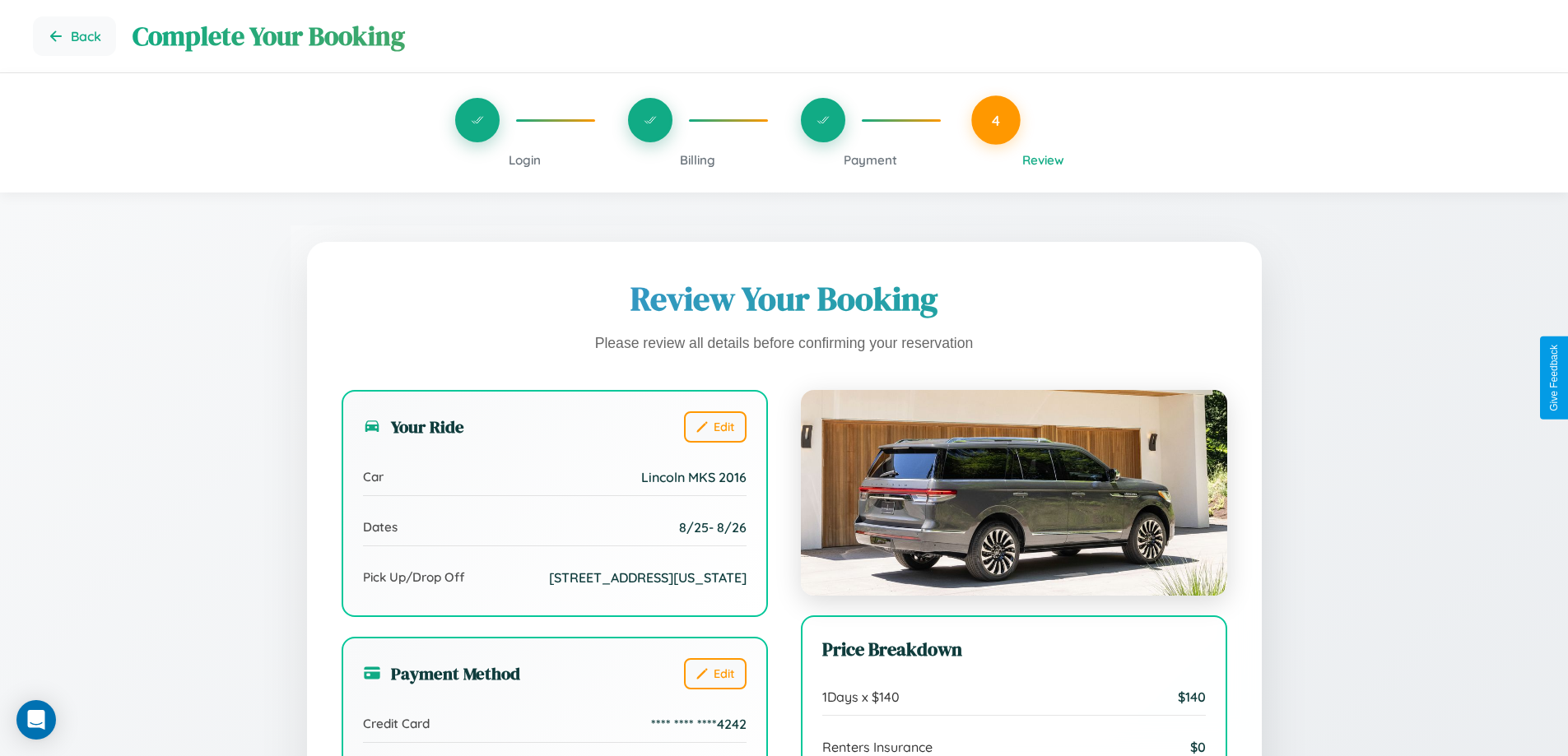
click at [870, 160] on span "Payment" at bounding box center [870, 160] width 53 height 16
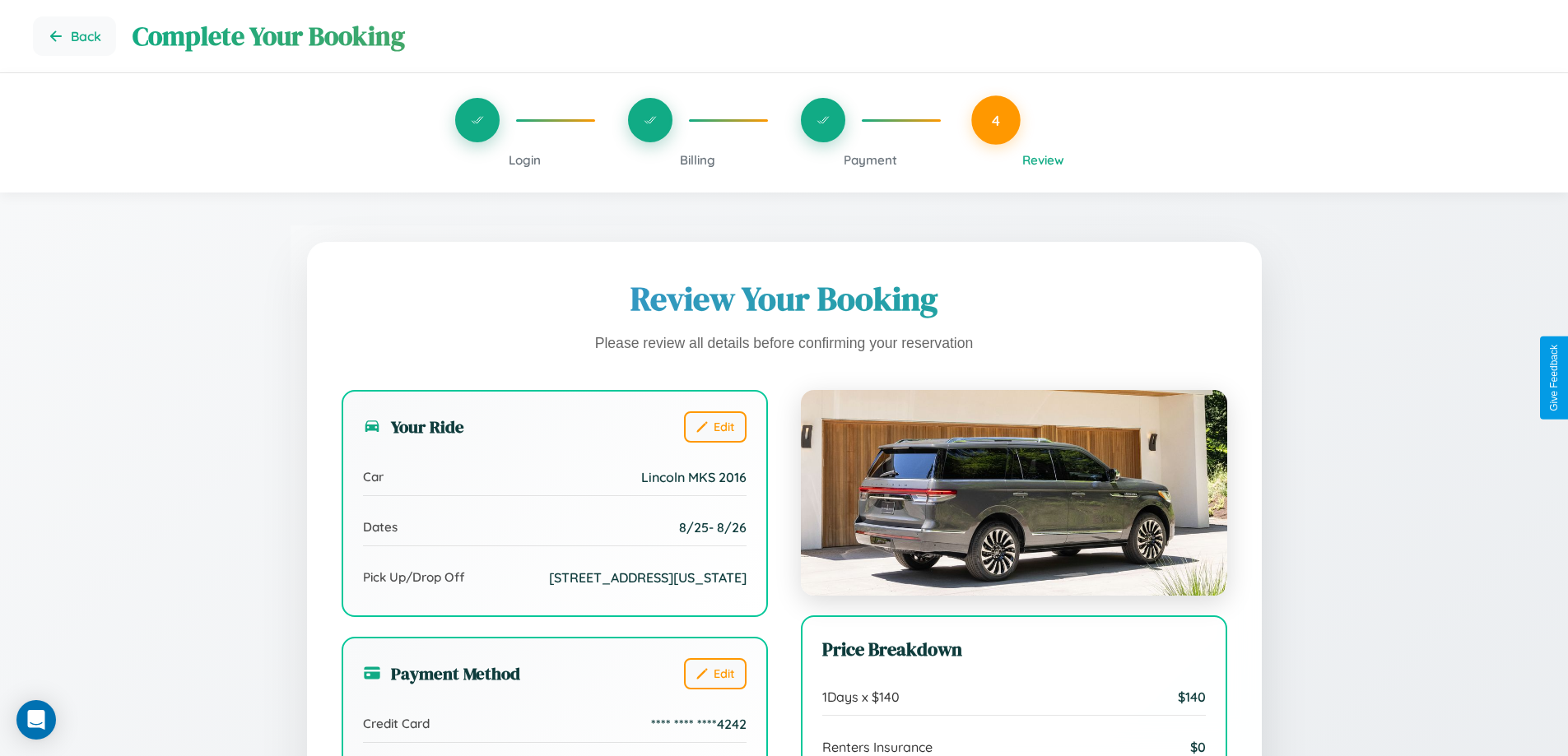
click at [870, 160] on span "Payment" at bounding box center [870, 160] width 53 height 16
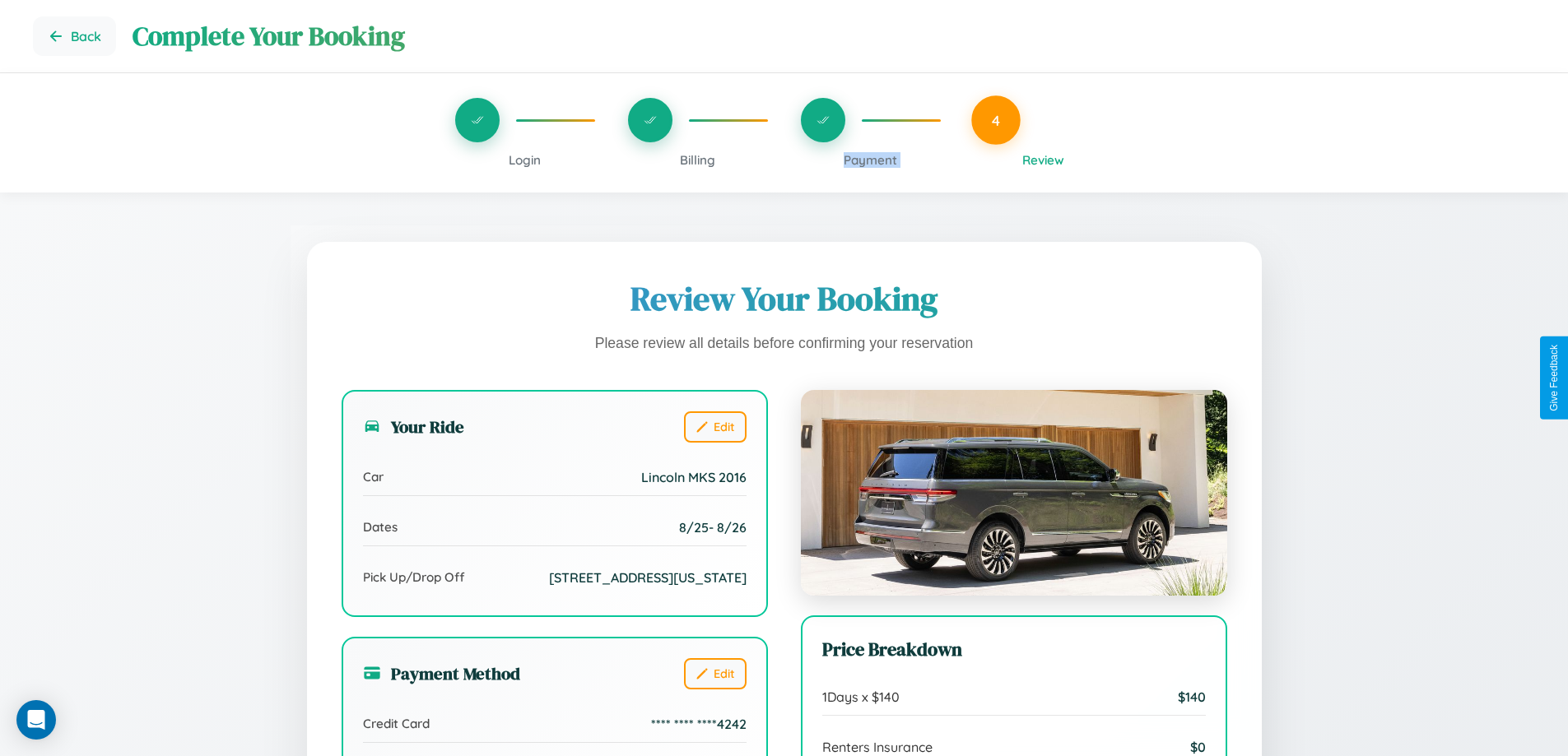
click at [870, 160] on span "Payment" at bounding box center [870, 160] width 53 height 16
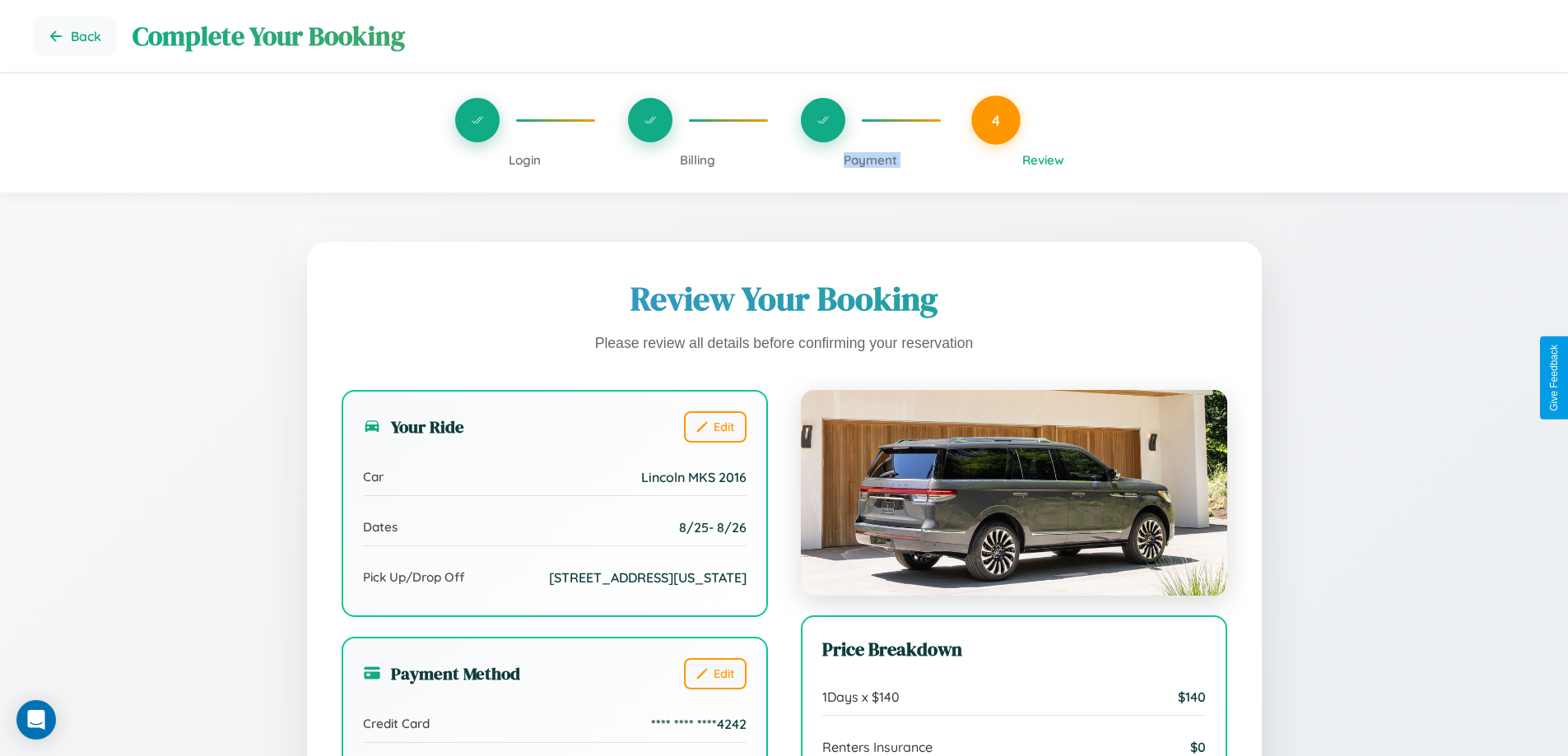
click at [870, 160] on span "Payment" at bounding box center [870, 160] width 53 height 16
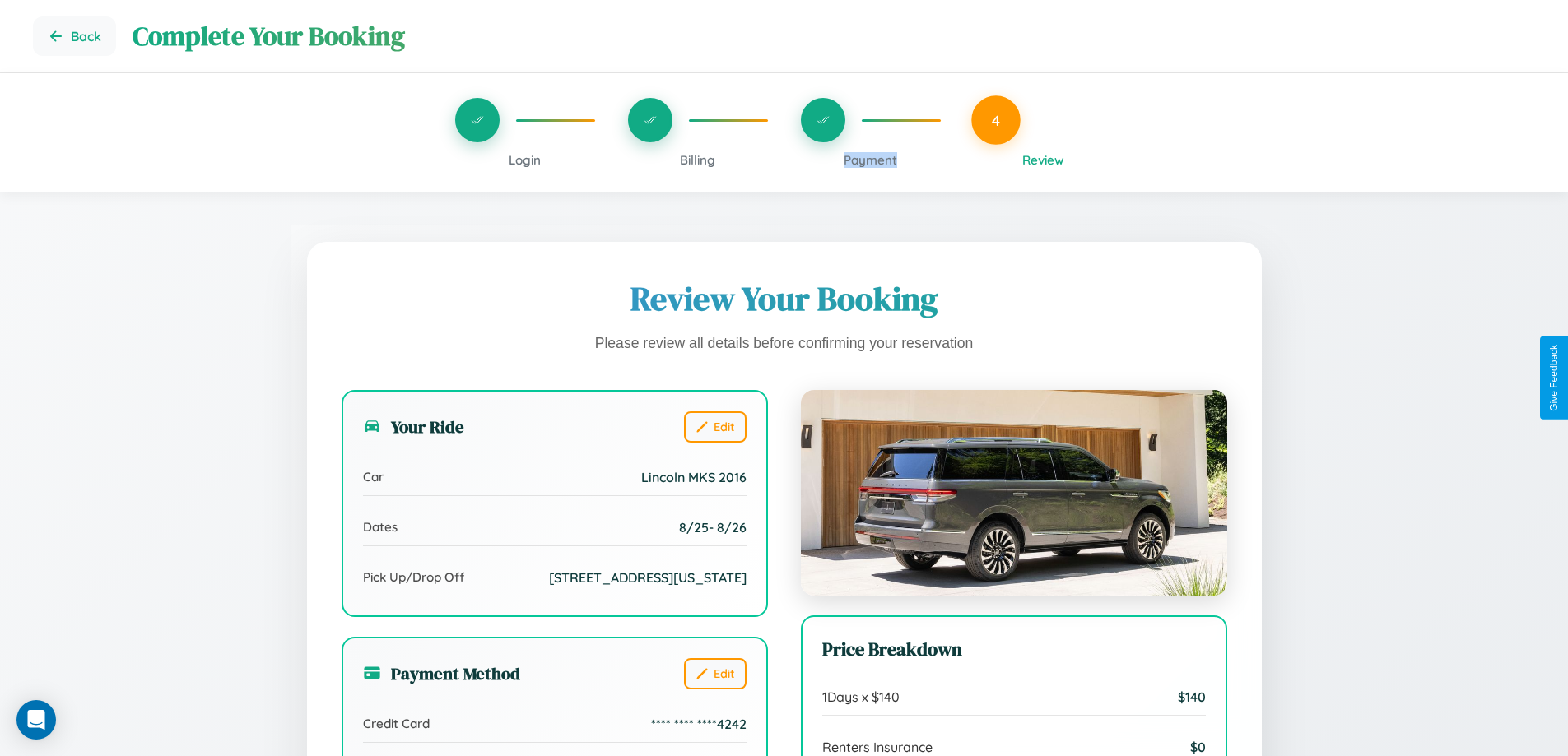
click at [870, 160] on span "Payment" at bounding box center [870, 160] width 53 height 16
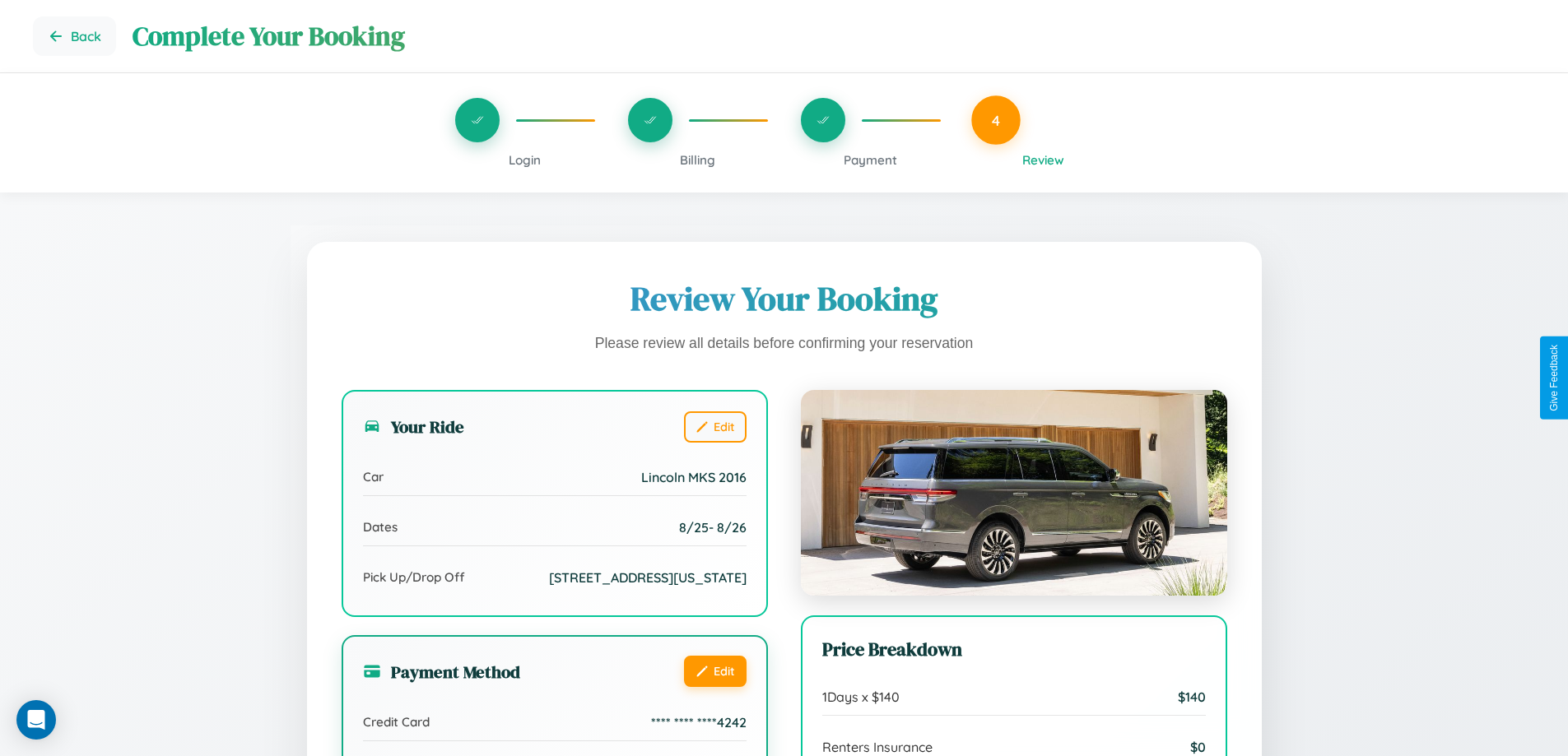
click at [714, 687] on button "Edit" at bounding box center [715, 671] width 62 height 31
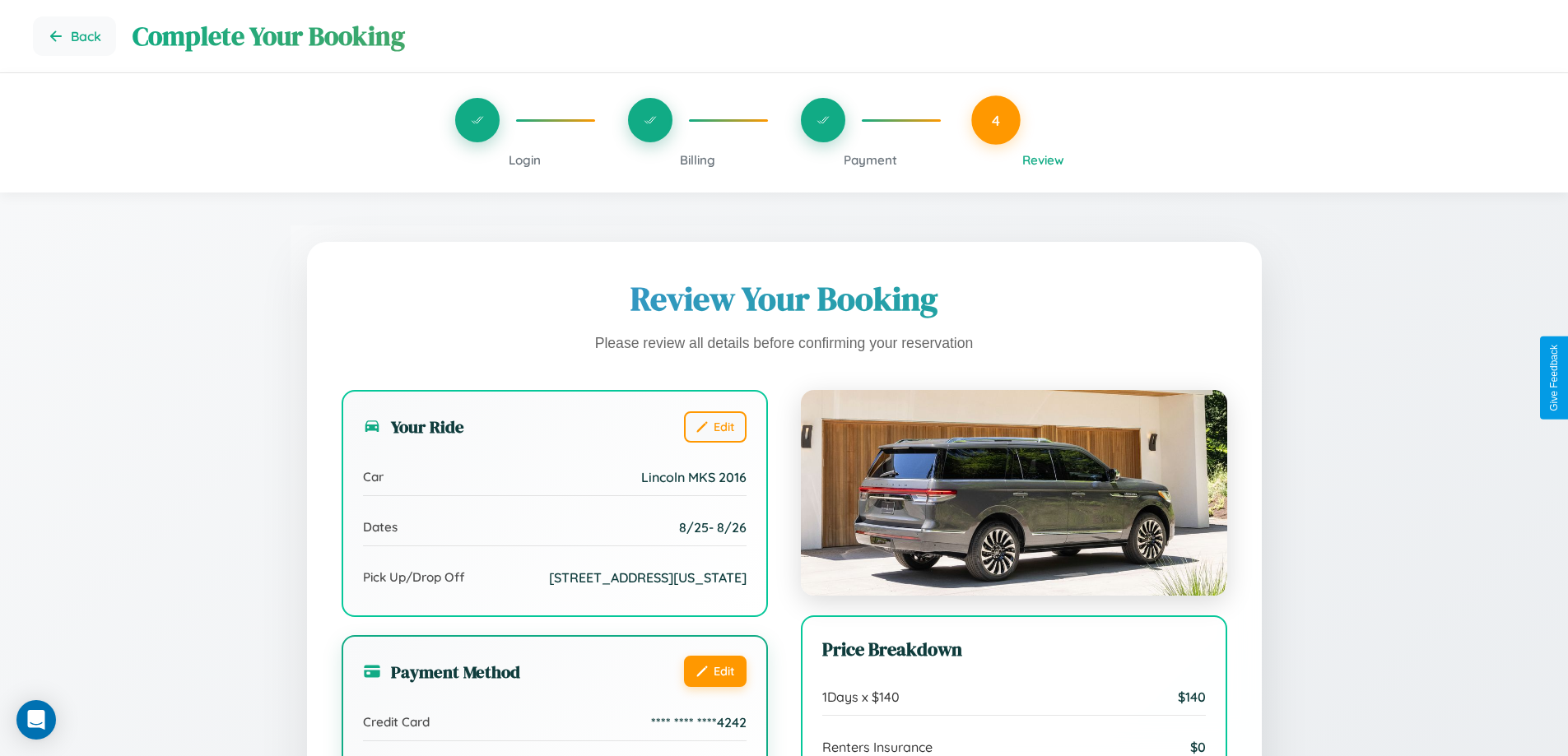
click at [714, 687] on button "Edit" at bounding box center [715, 671] width 62 height 31
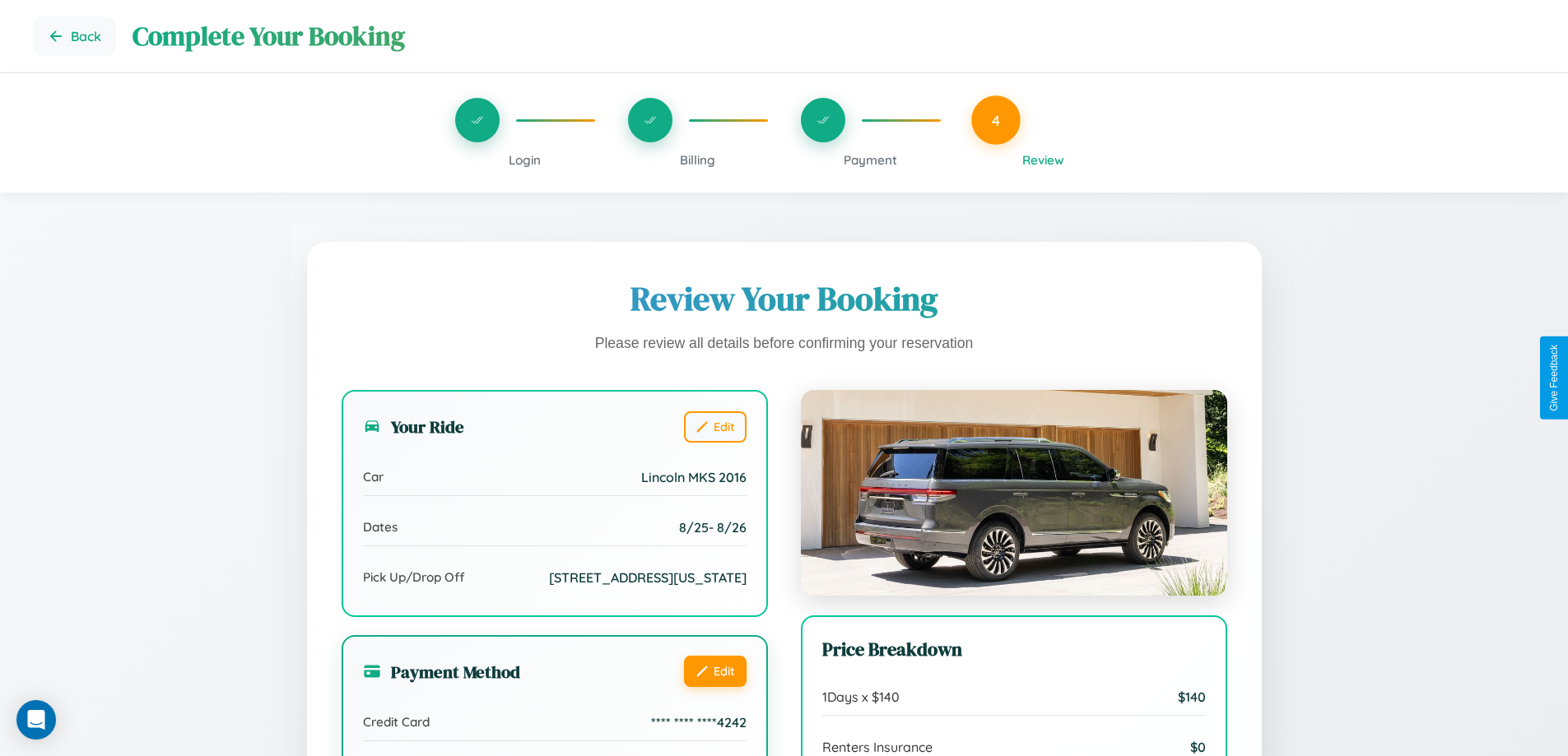
click at [714, 687] on button "Edit" at bounding box center [715, 671] width 62 height 31
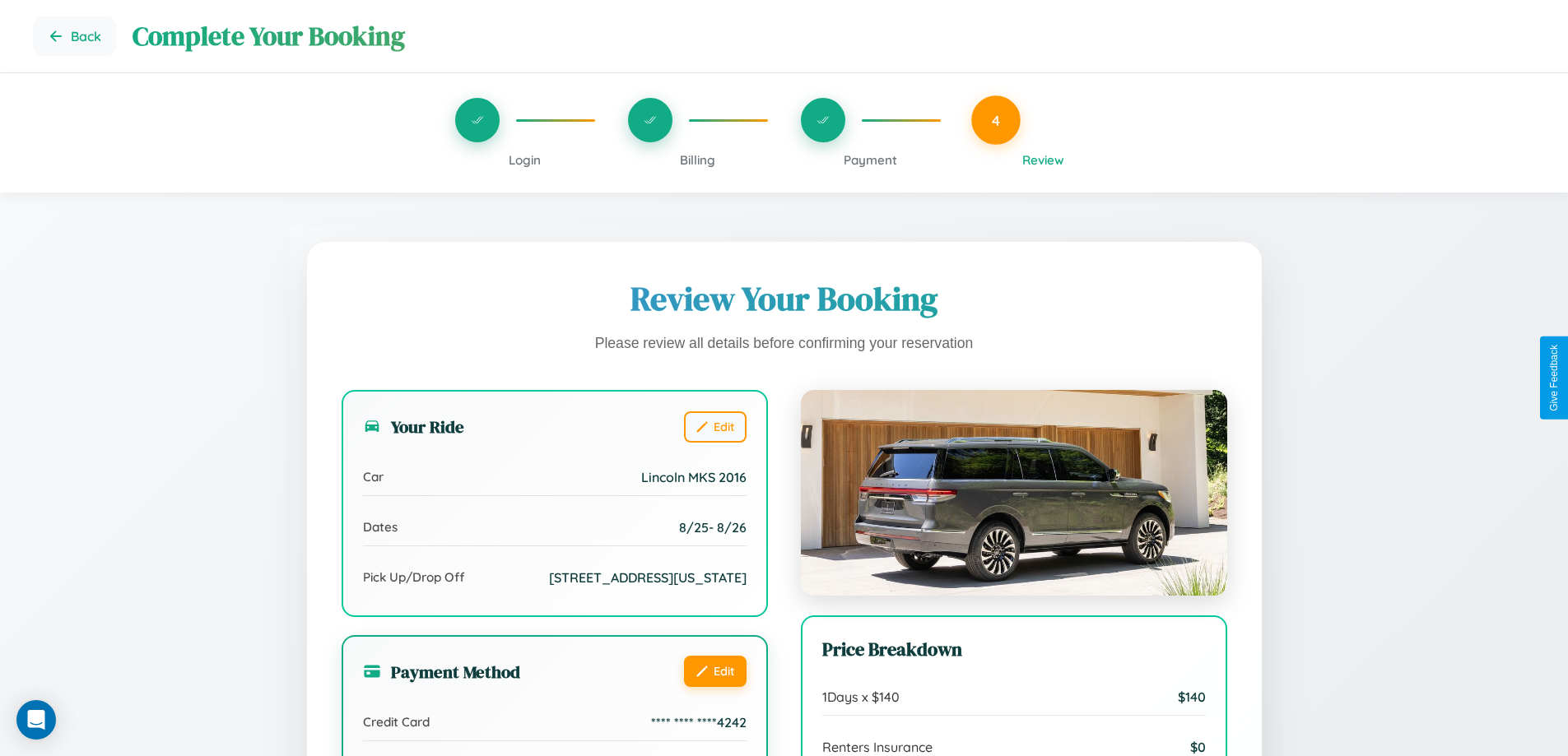
click at [714, 687] on button "Edit" at bounding box center [715, 671] width 62 height 31
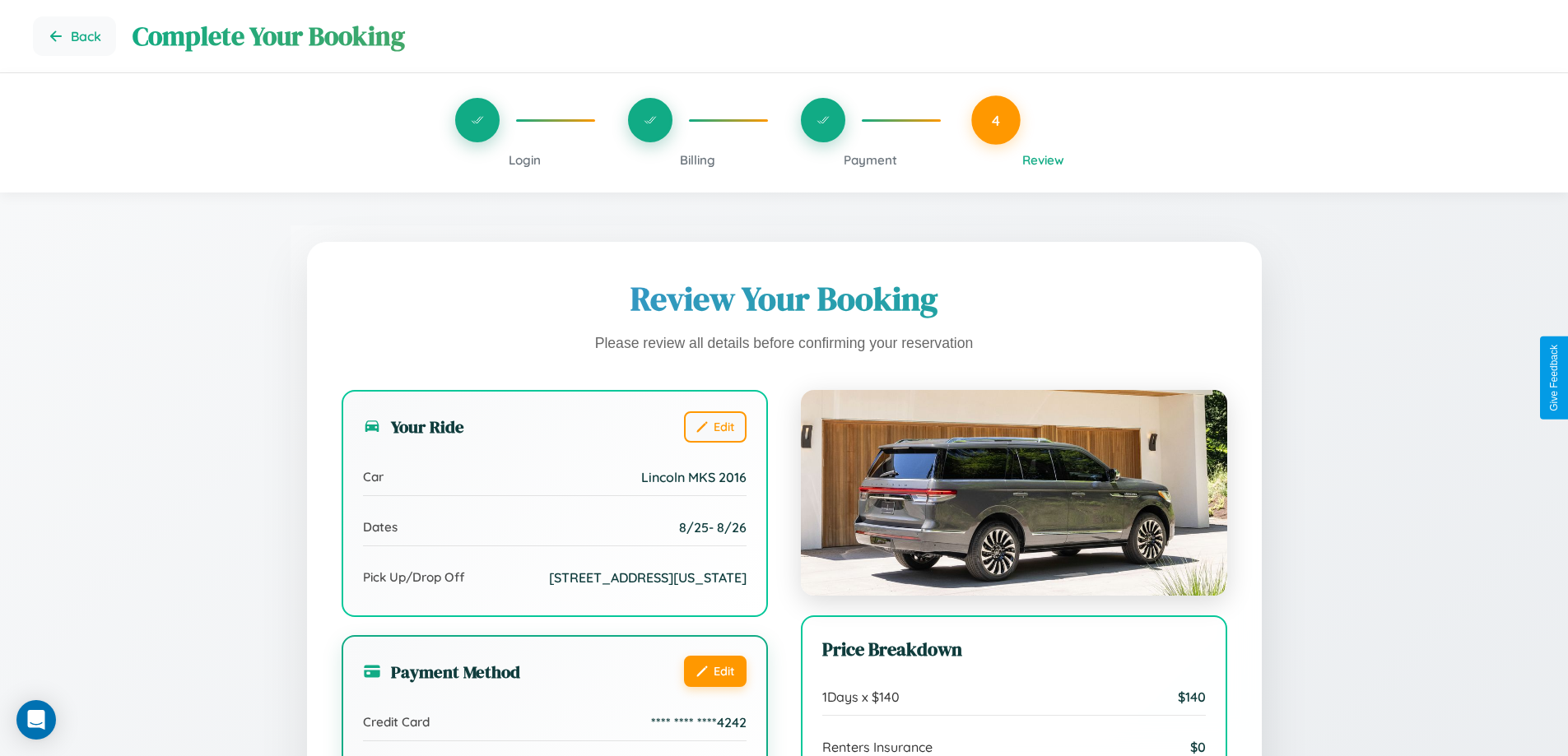
click at [714, 687] on button "Edit" at bounding box center [715, 671] width 62 height 31
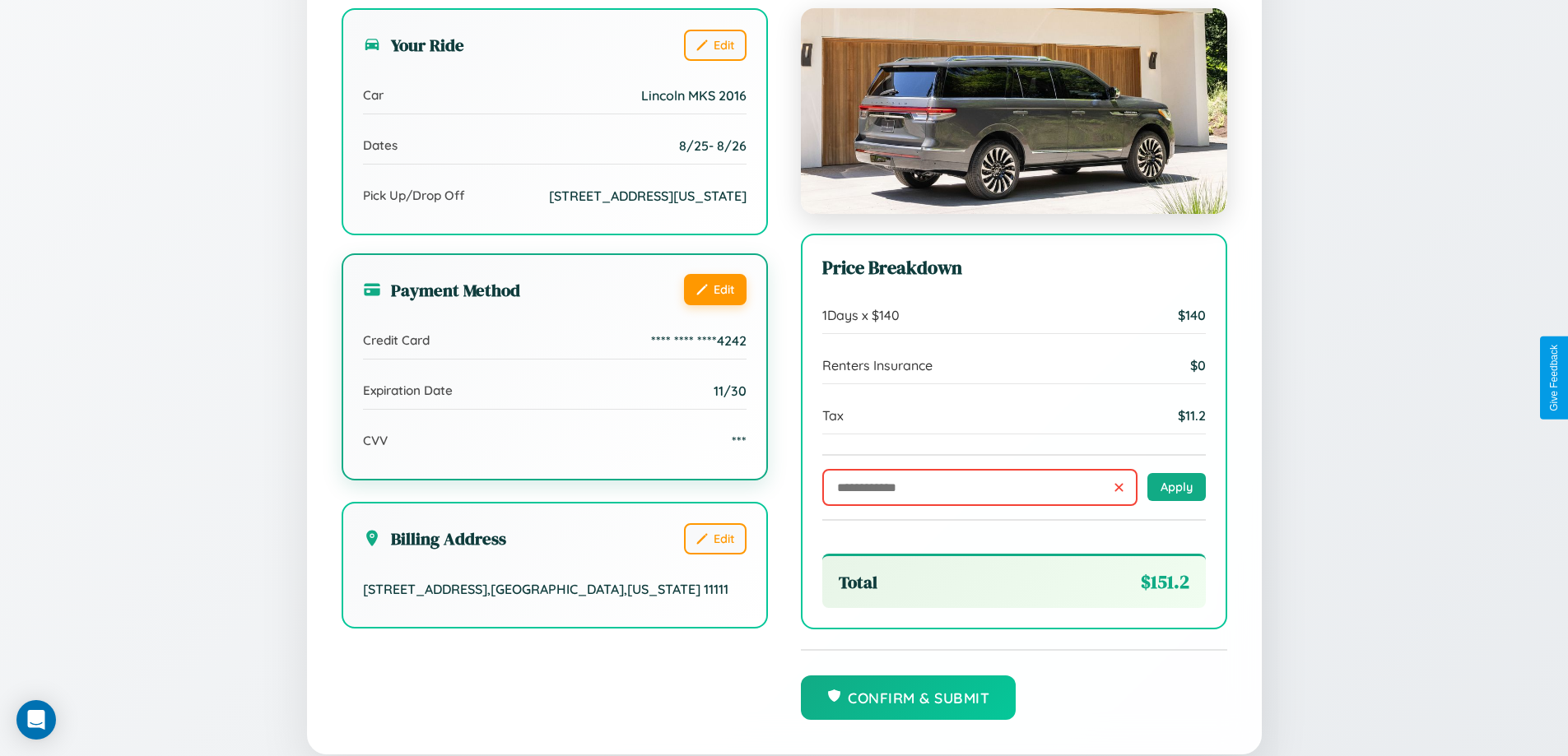
scroll to position [453, 0]
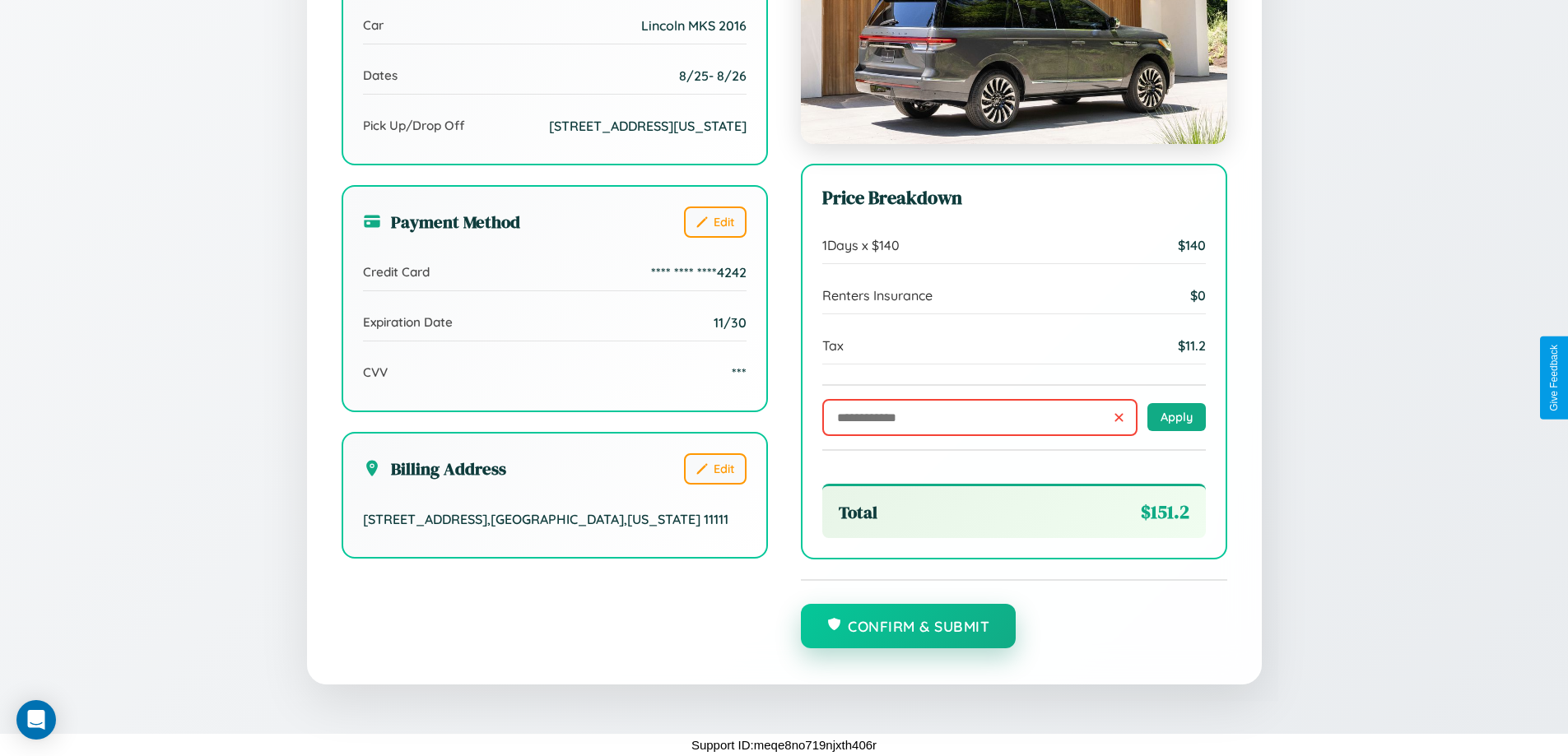
click at [908, 626] on button "Confirm & Submit" at bounding box center [908, 626] width 216 height 44
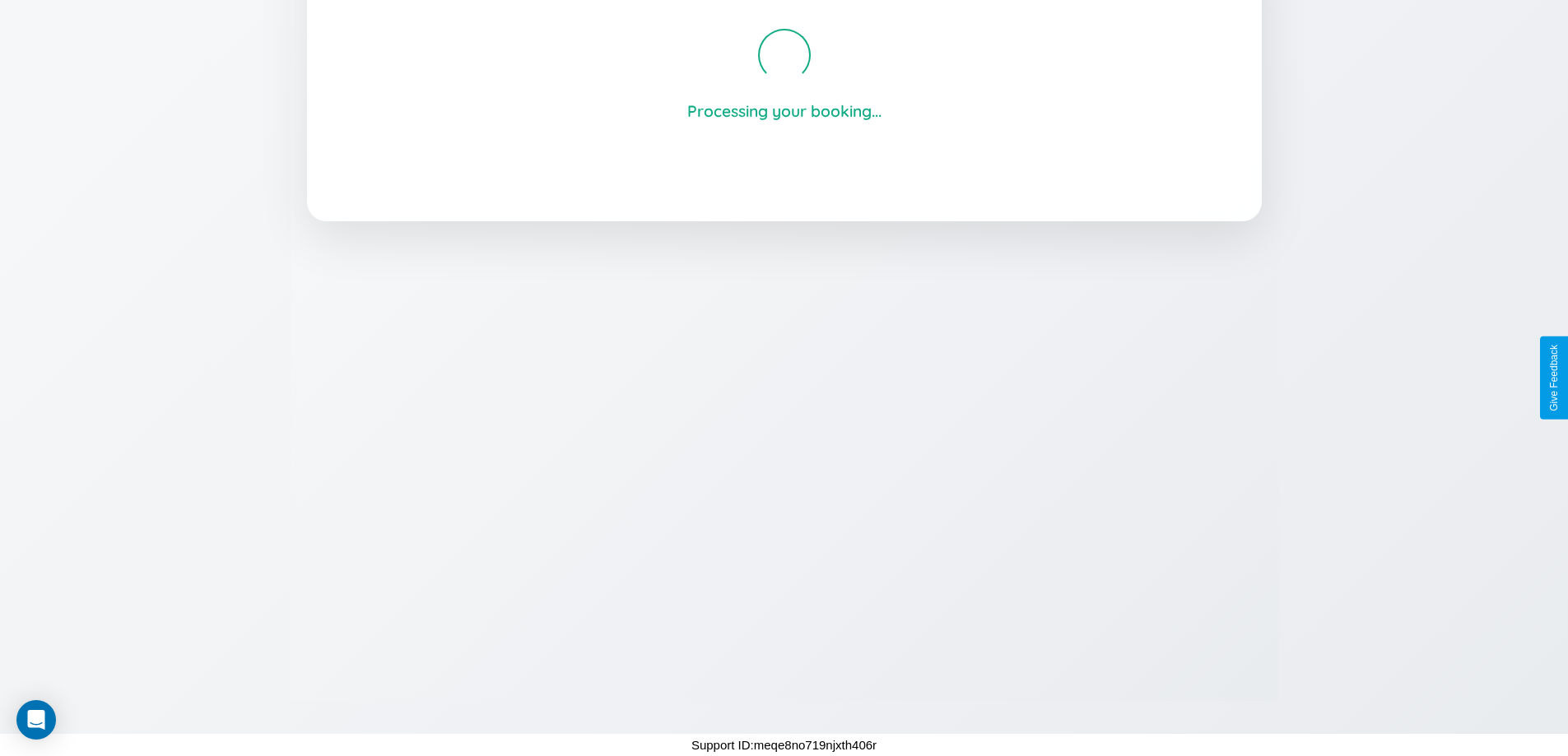
scroll to position [313, 0]
